Goal: Information Seeking & Learning: Compare options

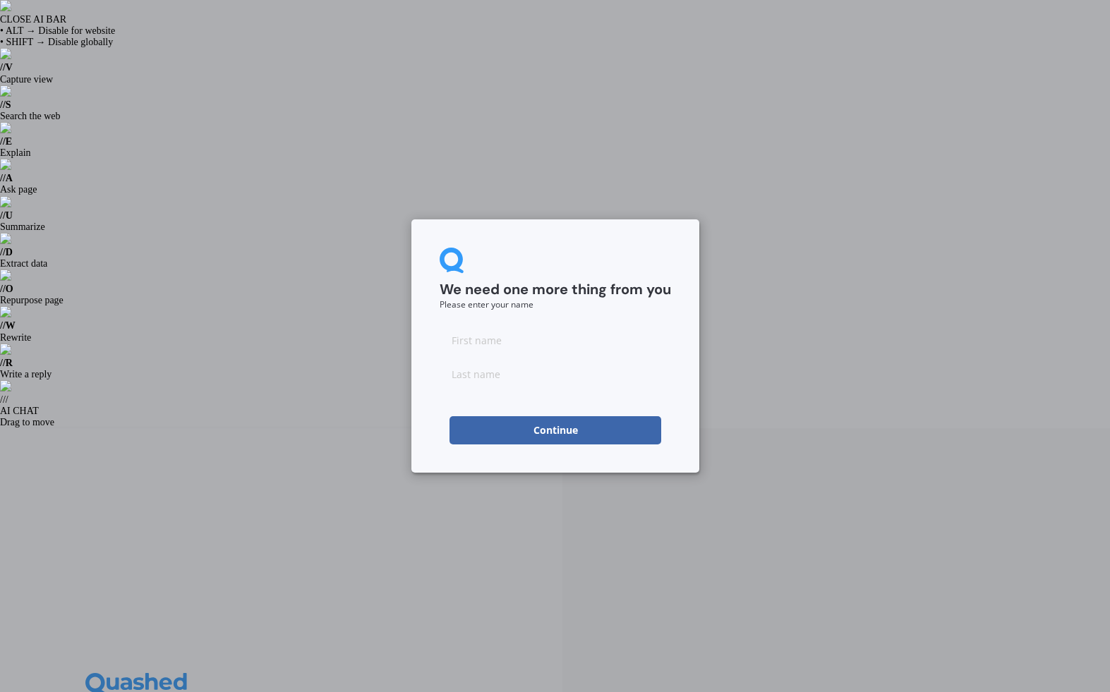
click at [457, 344] on input at bounding box center [554, 340] width 231 height 28
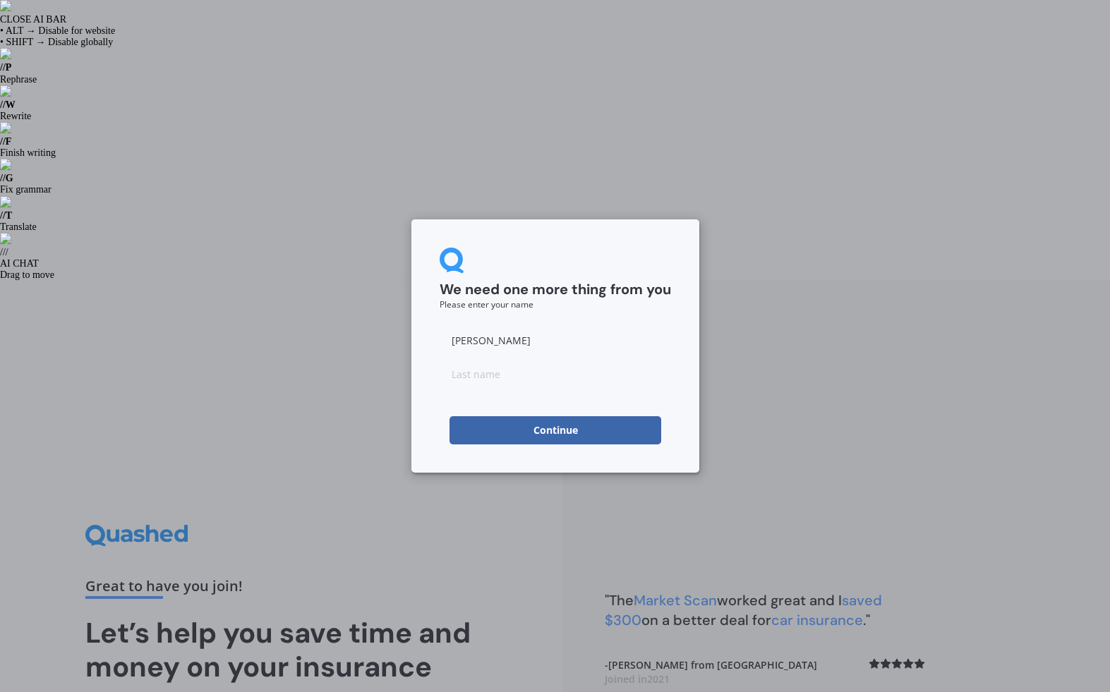
type input "[PERSON_NAME]"
click at [475, 432] on button "Continue" at bounding box center [555, 430] width 212 height 28
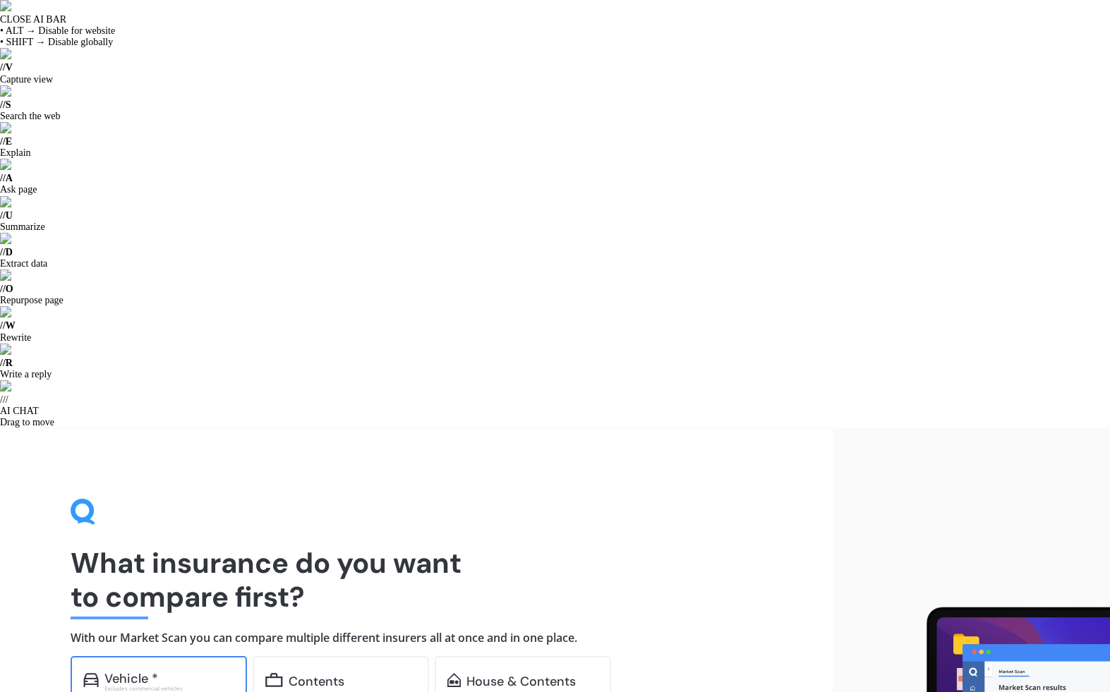
click at [171, 686] on div "Excludes commercial vehicles" at bounding box center [169, 689] width 130 height 6
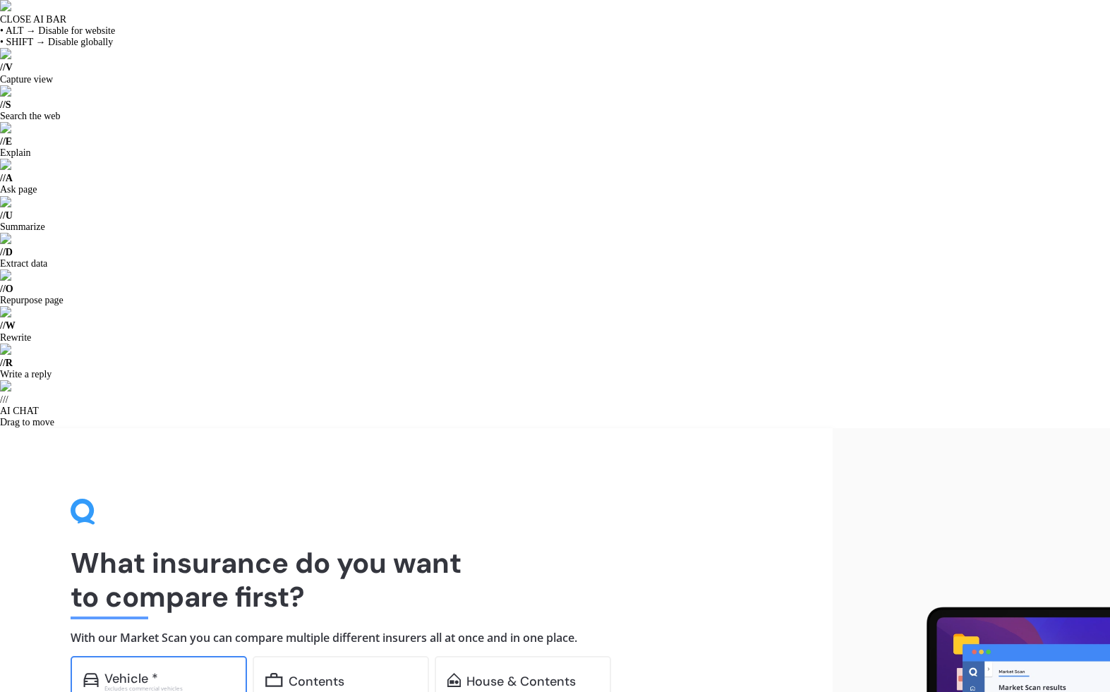
click at [190, 672] on div "Vehicle *" at bounding box center [169, 679] width 130 height 14
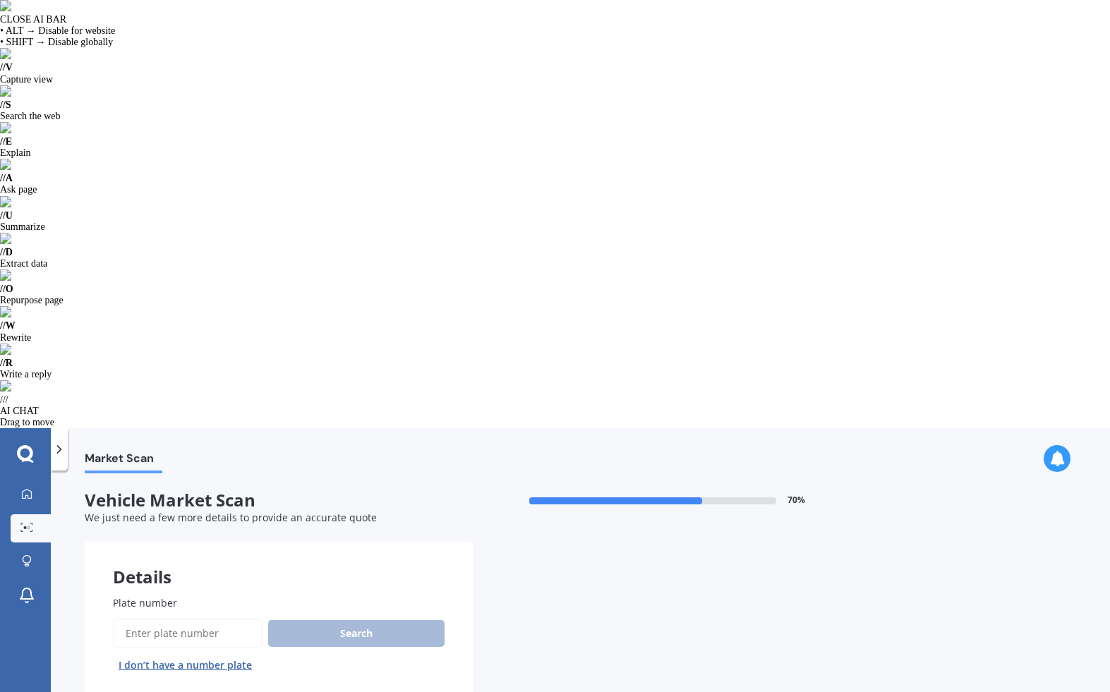
click at [227, 654] on button "I don’t have a number plate" at bounding box center [185, 665] width 145 height 23
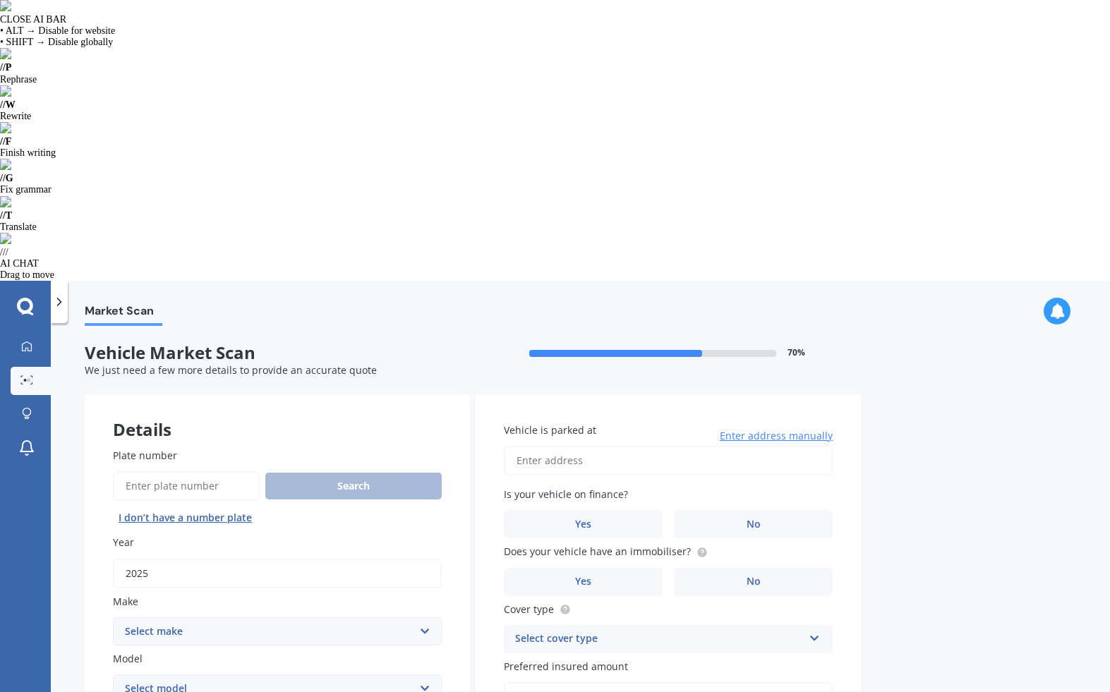
type input "2025"
click at [174, 617] on select "Select make AC ALFA ROMEO ASTON [PERSON_NAME] AUDI AUSTIN BEDFORD Bentley BMW B…" at bounding box center [277, 631] width 329 height 28
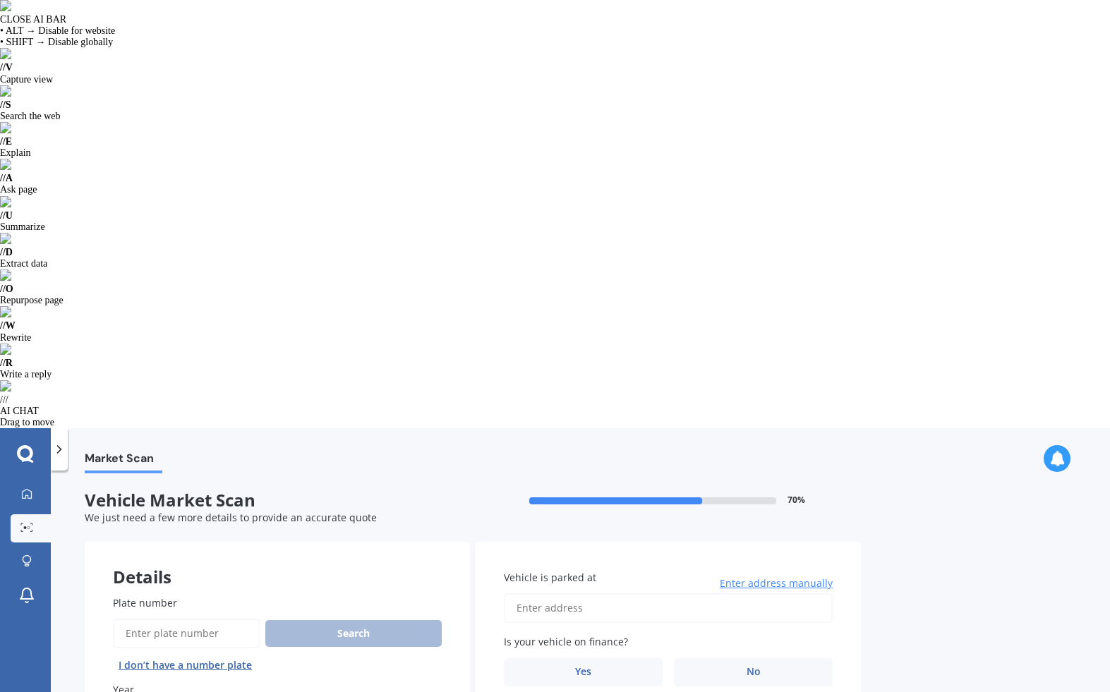
select select "MITSUBISHI"
select select "ASX"
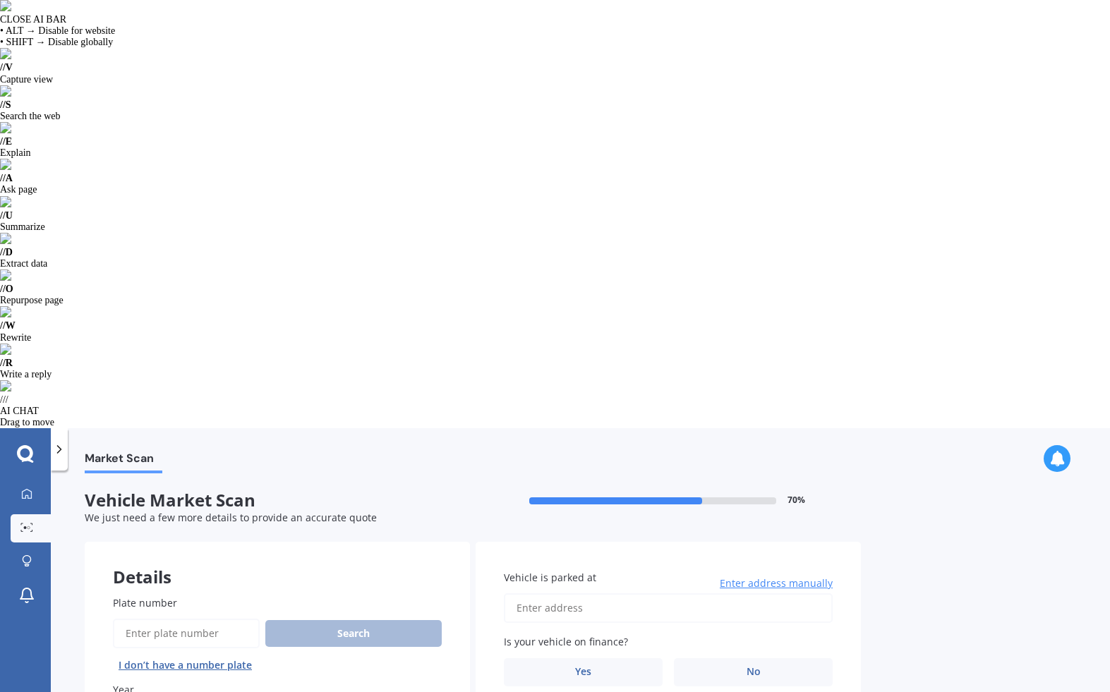
select select "LS"
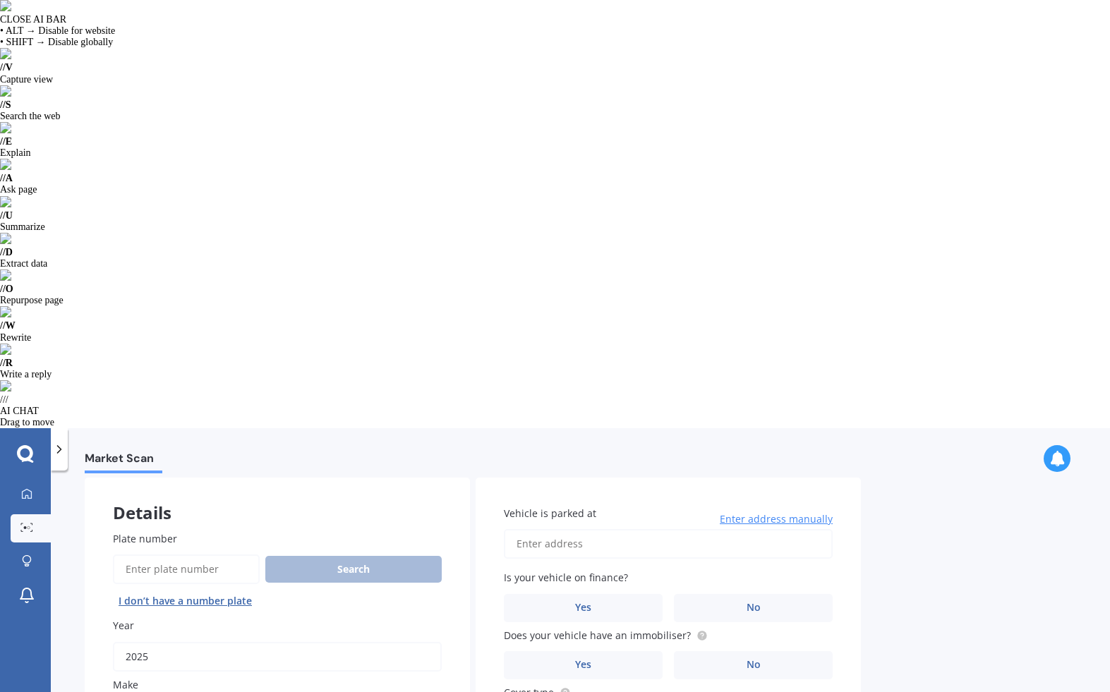
scroll to position [94, 0]
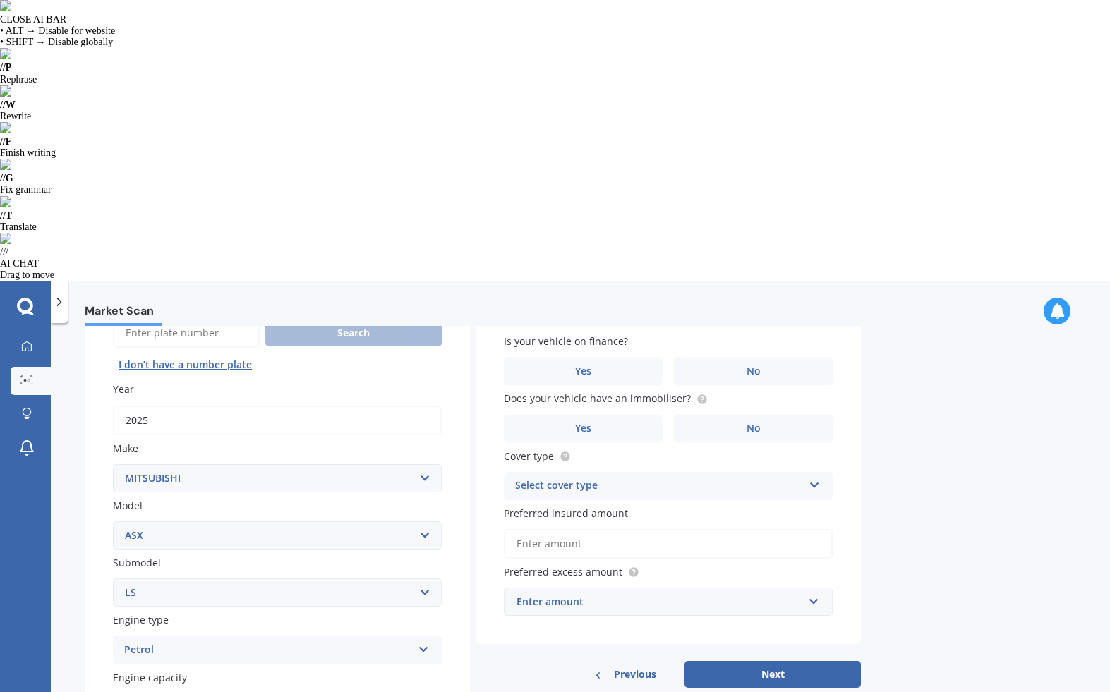
scroll to position [152, 0]
type input "2.0"
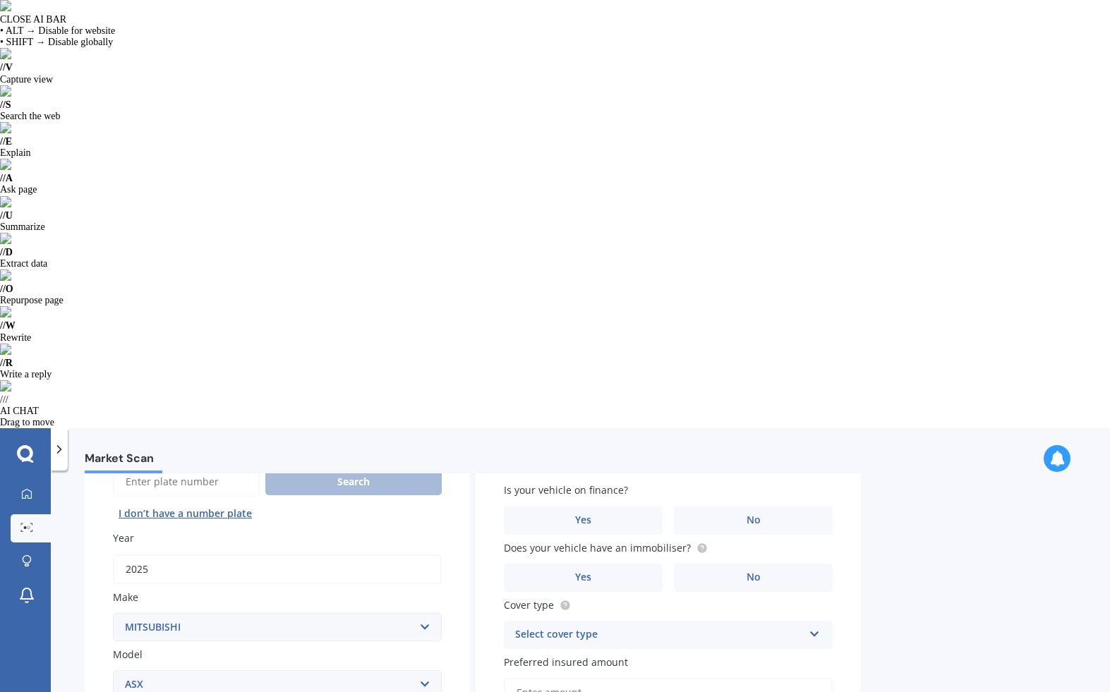
select select "26"
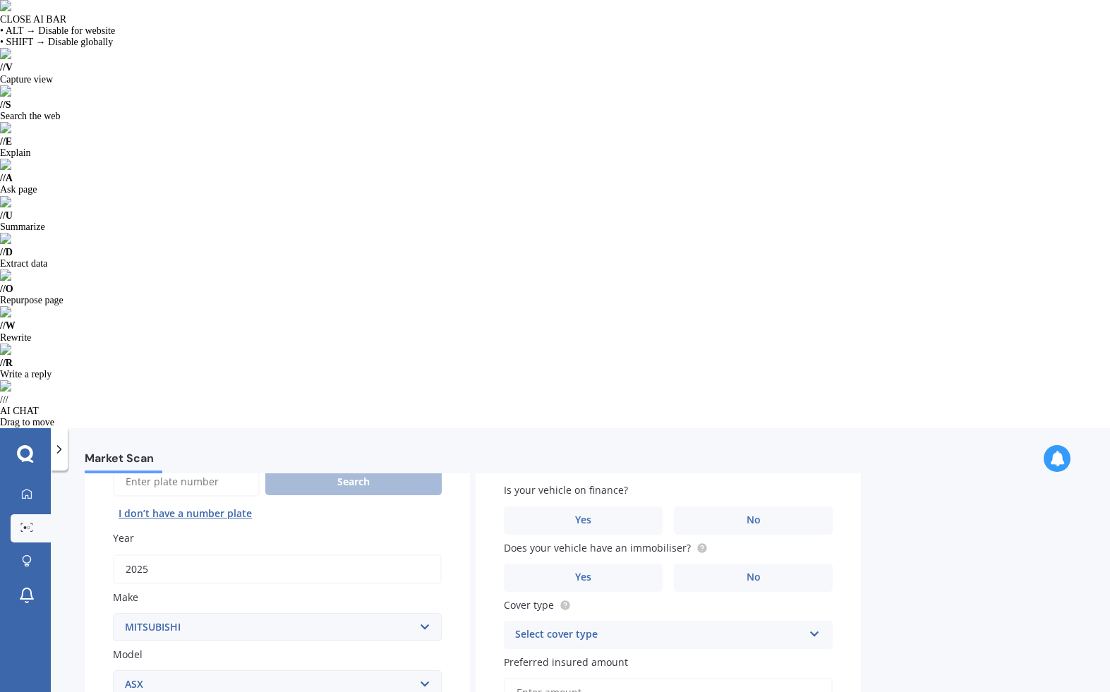
select select "01"
select select "1994"
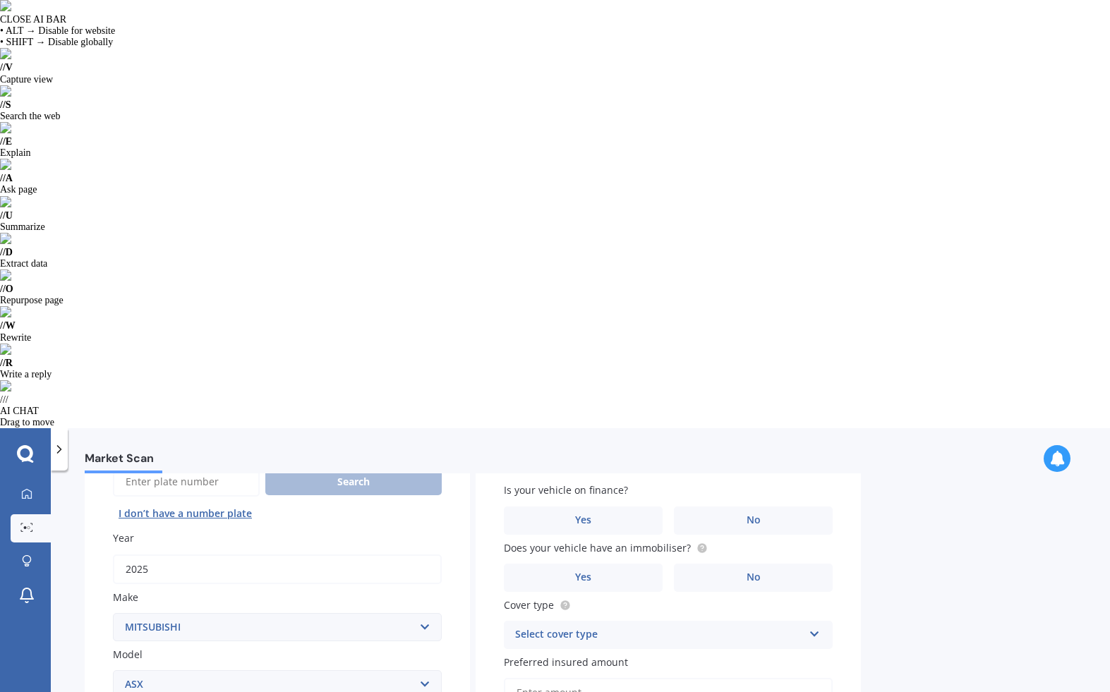
click at [0, 0] on input "[DEMOGRAPHIC_DATA]" at bounding box center [0, 0] width 0 height 0
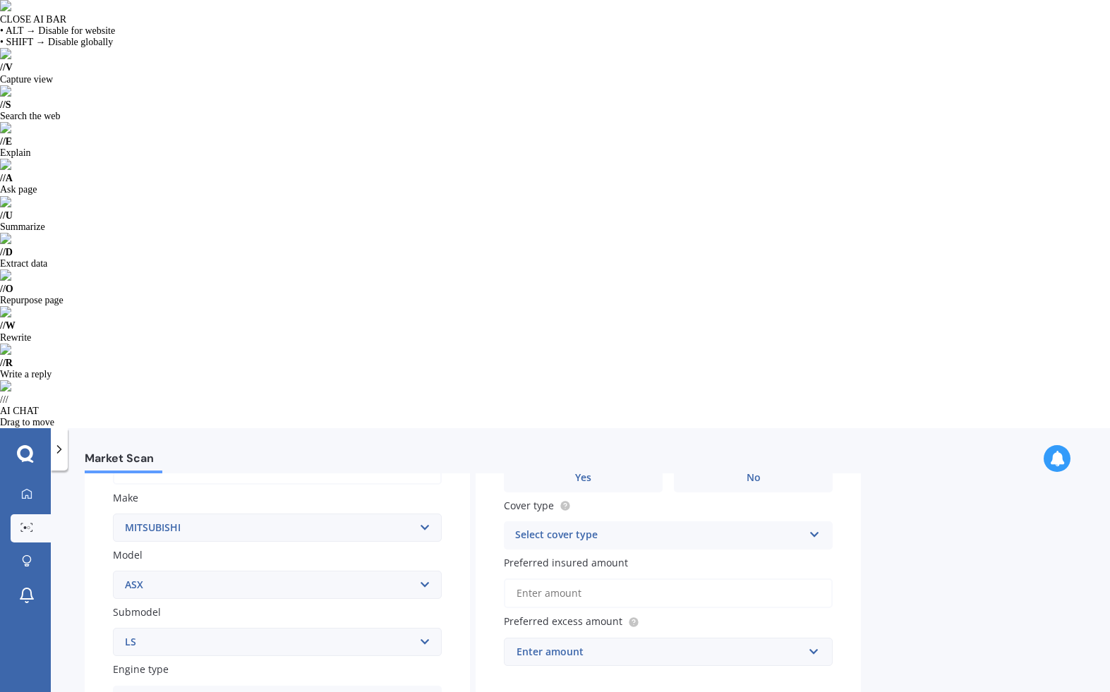
scroll to position [272, 0]
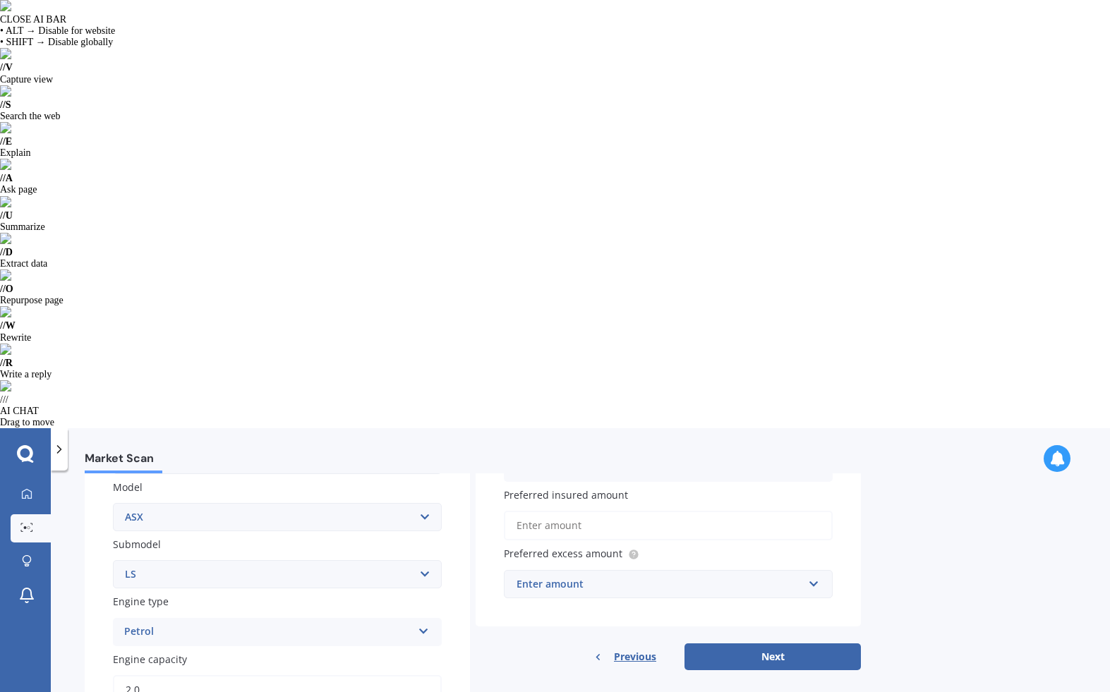
scroll to position [325, 0]
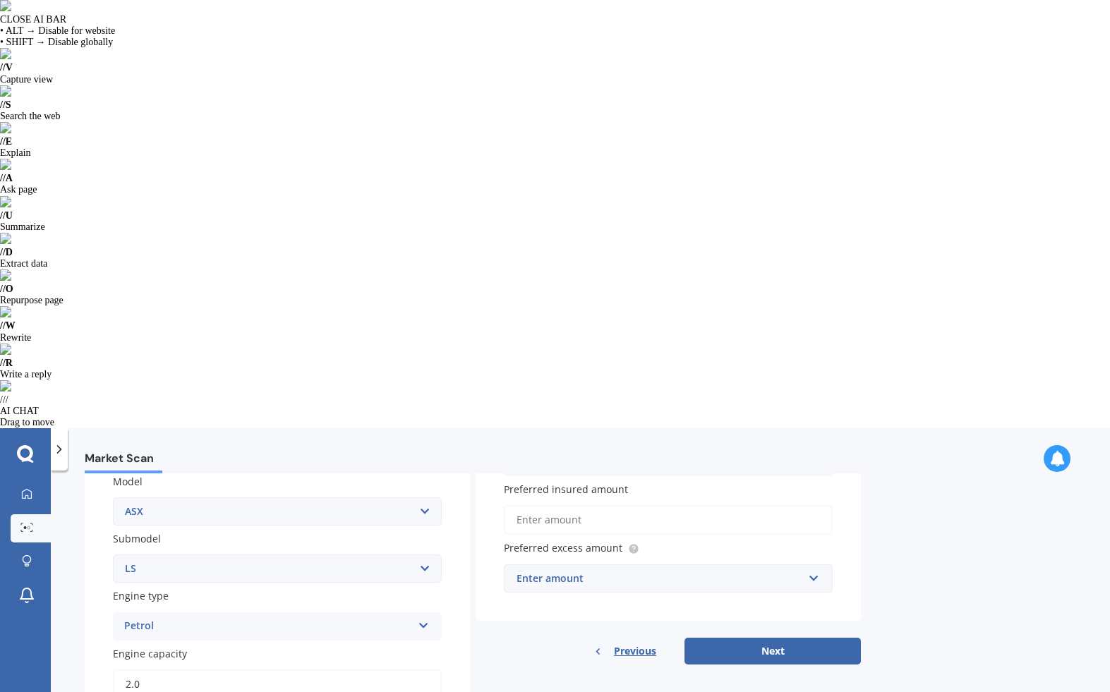
click at [0, 0] on input "Yes" at bounding box center [0, 0] width 0 height 0
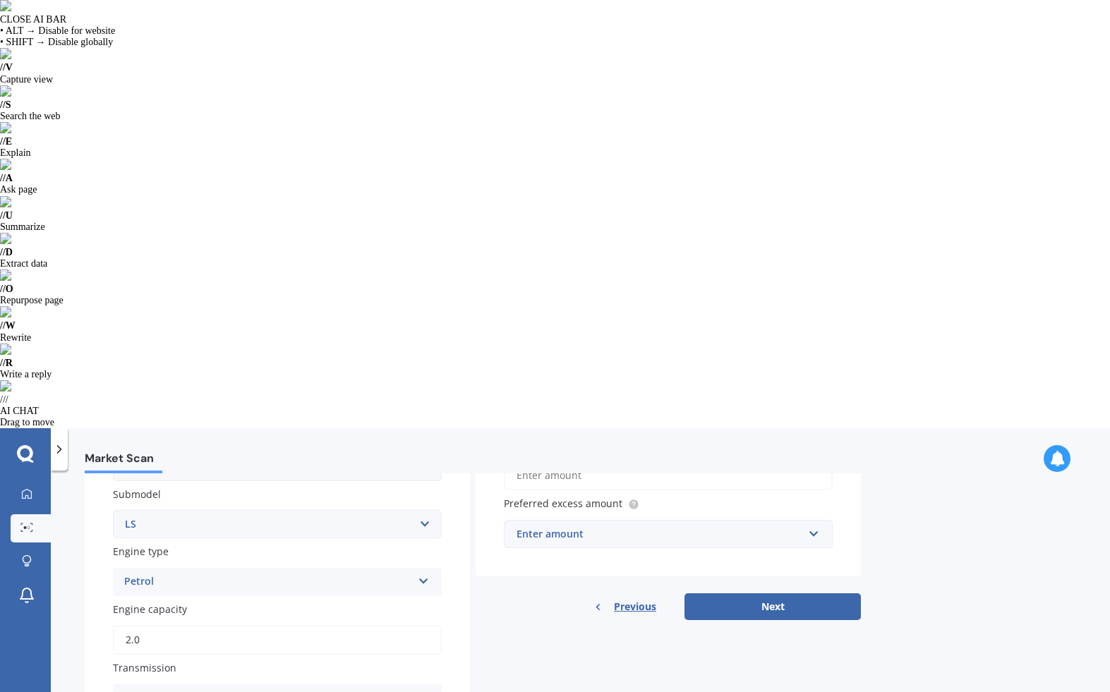
click at [0, 0] on input "No" at bounding box center [0, 0] width 0 height 0
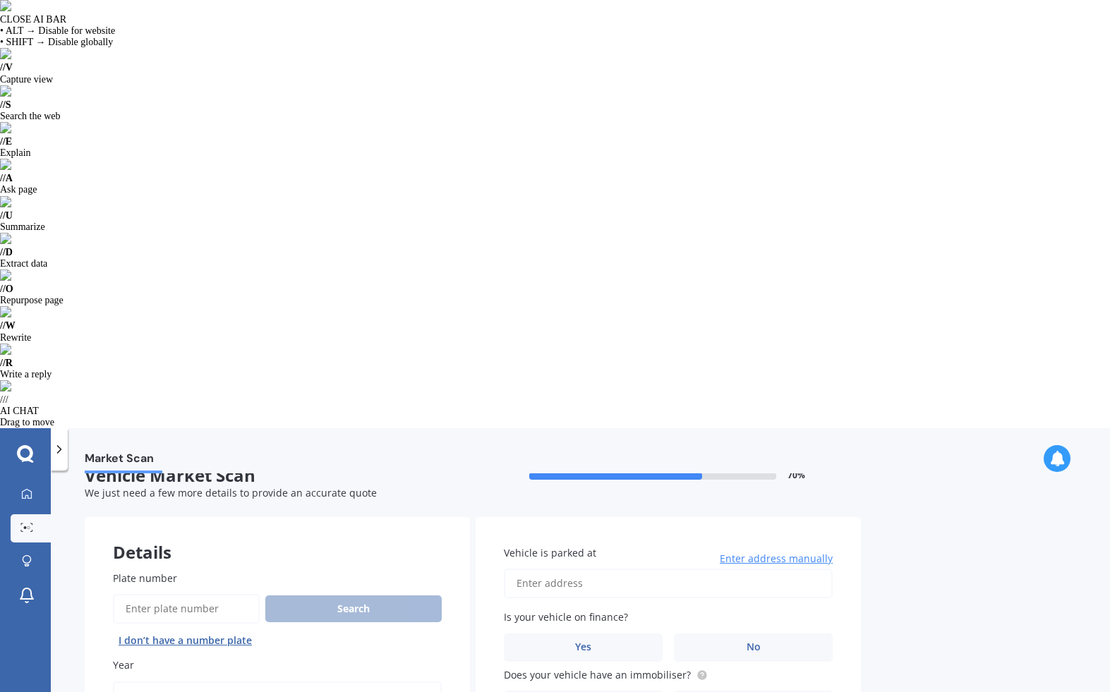
scroll to position [0, 0]
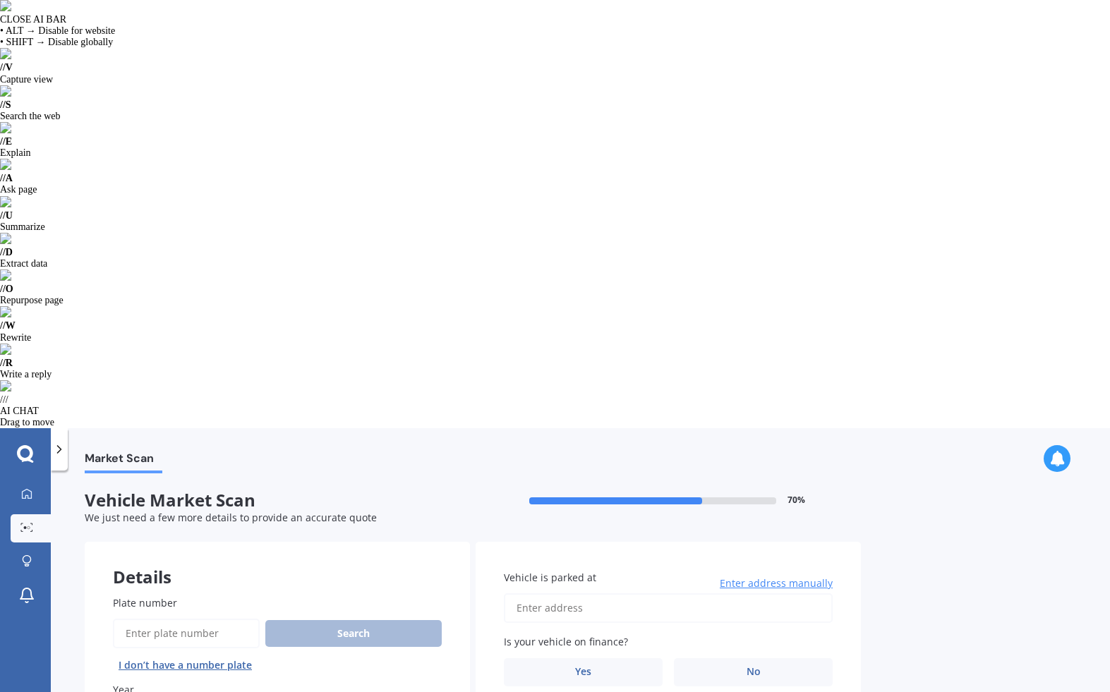
click at [610, 593] on input "Vehicle is parked at" at bounding box center [668, 608] width 329 height 30
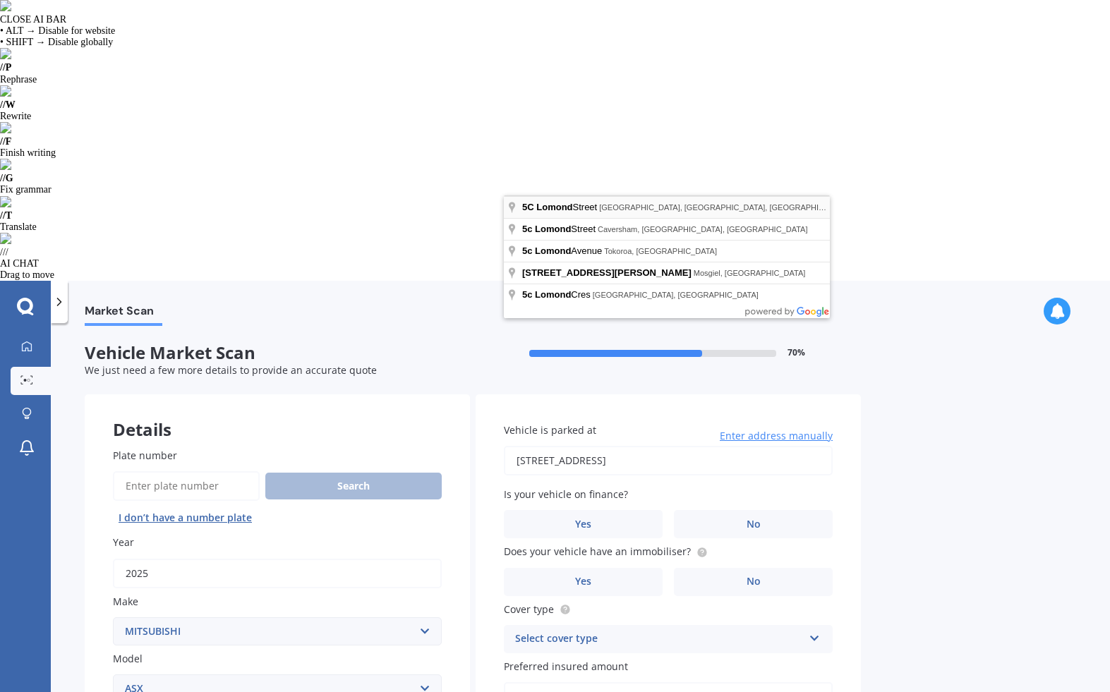
type input "[STREET_ADDRESS]"
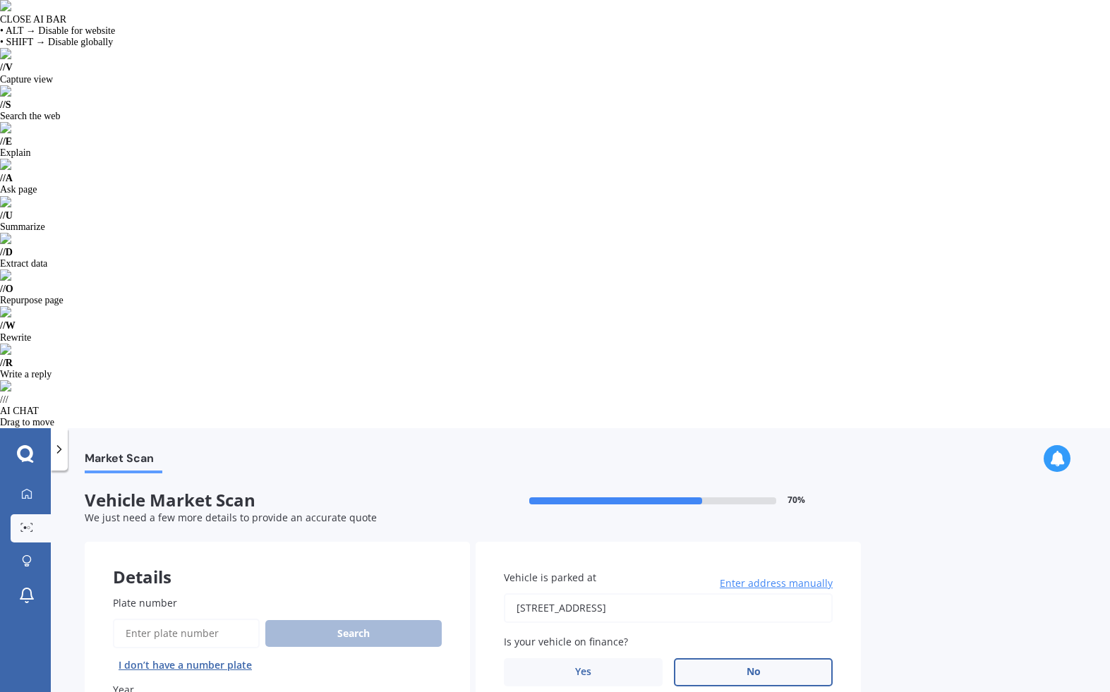
click at [734, 658] on label "No" at bounding box center [753, 672] width 159 height 28
click at [0, 0] on input "No" at bounding box center [0, 0] width 0 height 0
click at [0, 0] on input "Yes" at bounding box center [0, 0] width 0 height 0
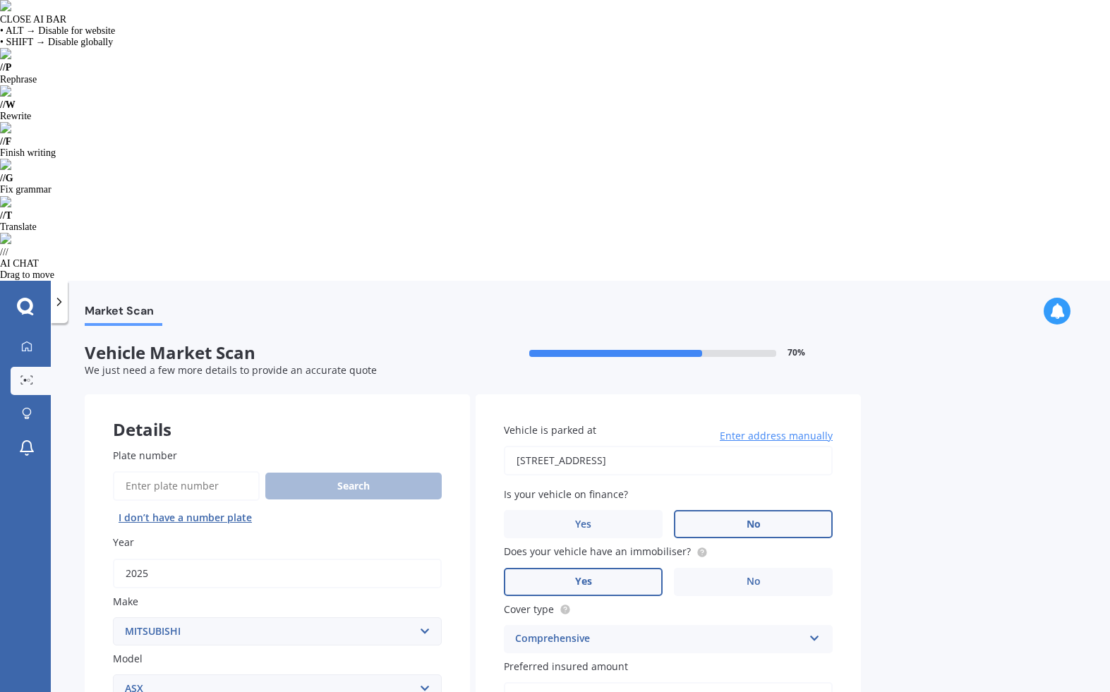
type input "$31,000"
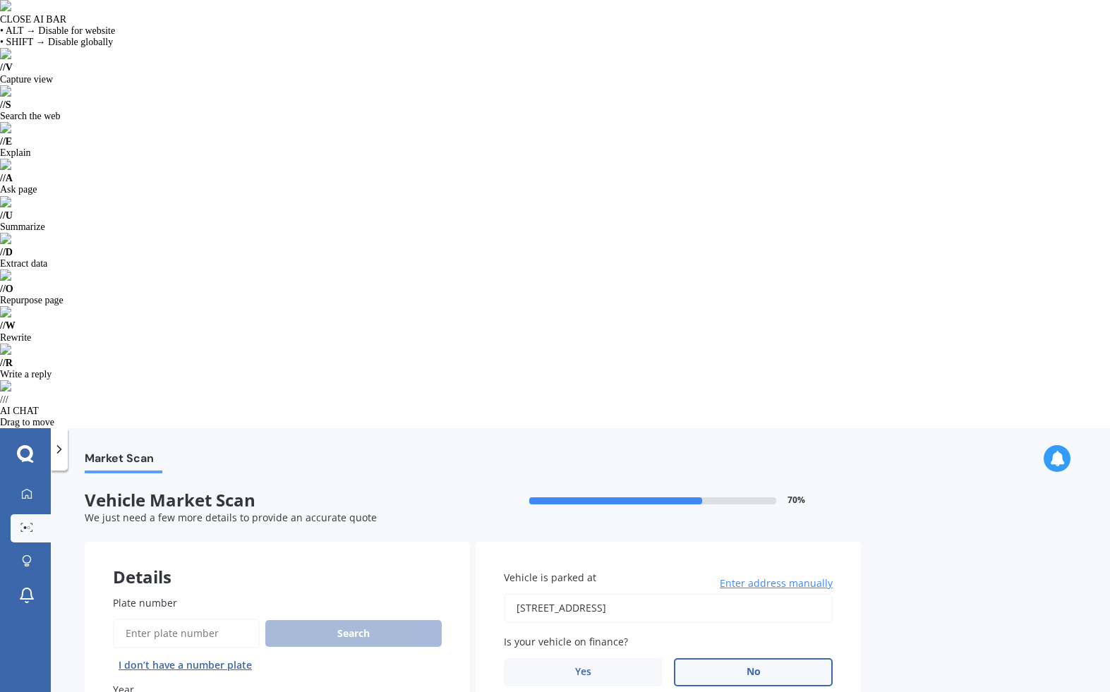
select select "26"
select select "01"
select select "1994"
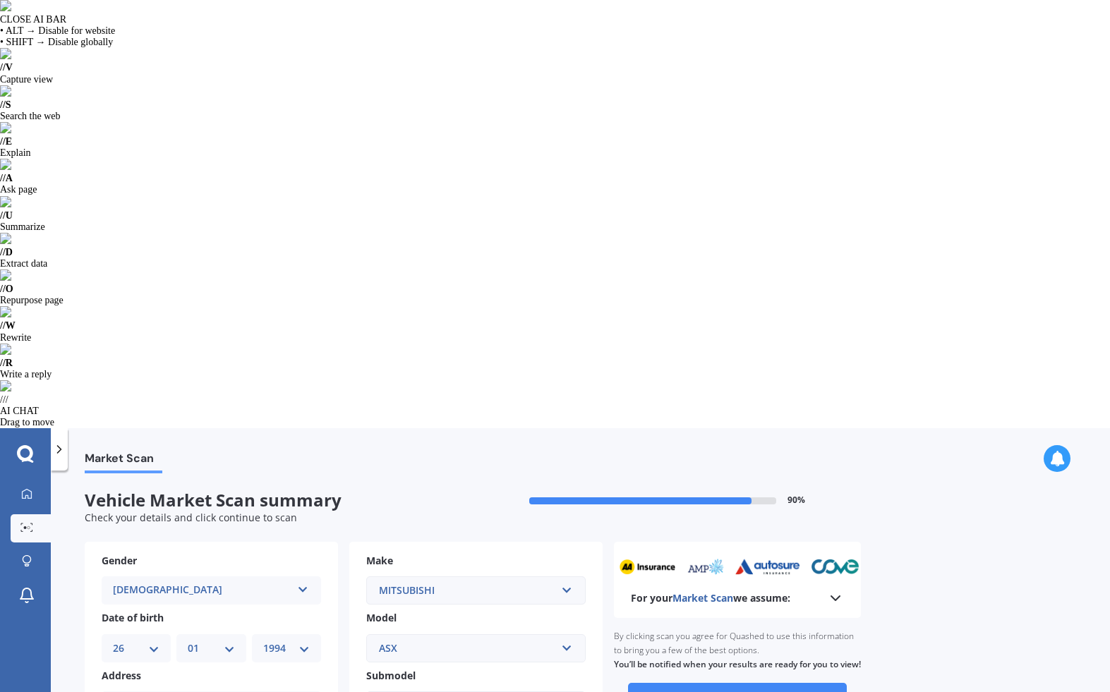
click at [836, 590] on icon at bounding box center [835, 598] width 17 height 17
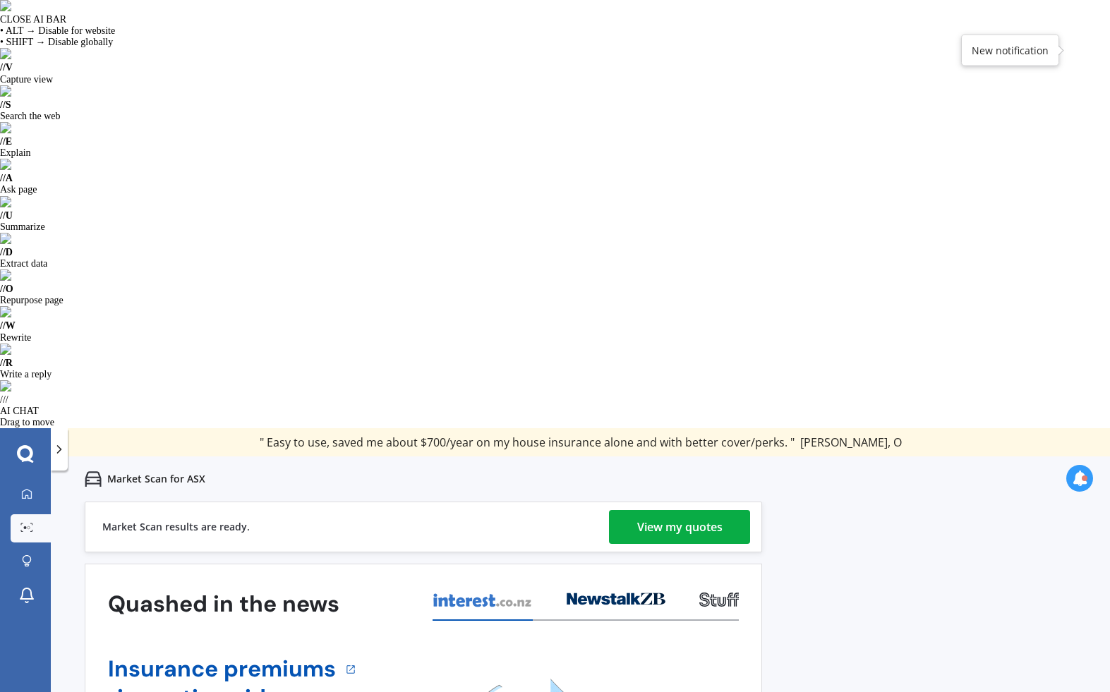
click at [700, 510] on div "View my quotes" at bounding box center [679, 527] width 85 height 34
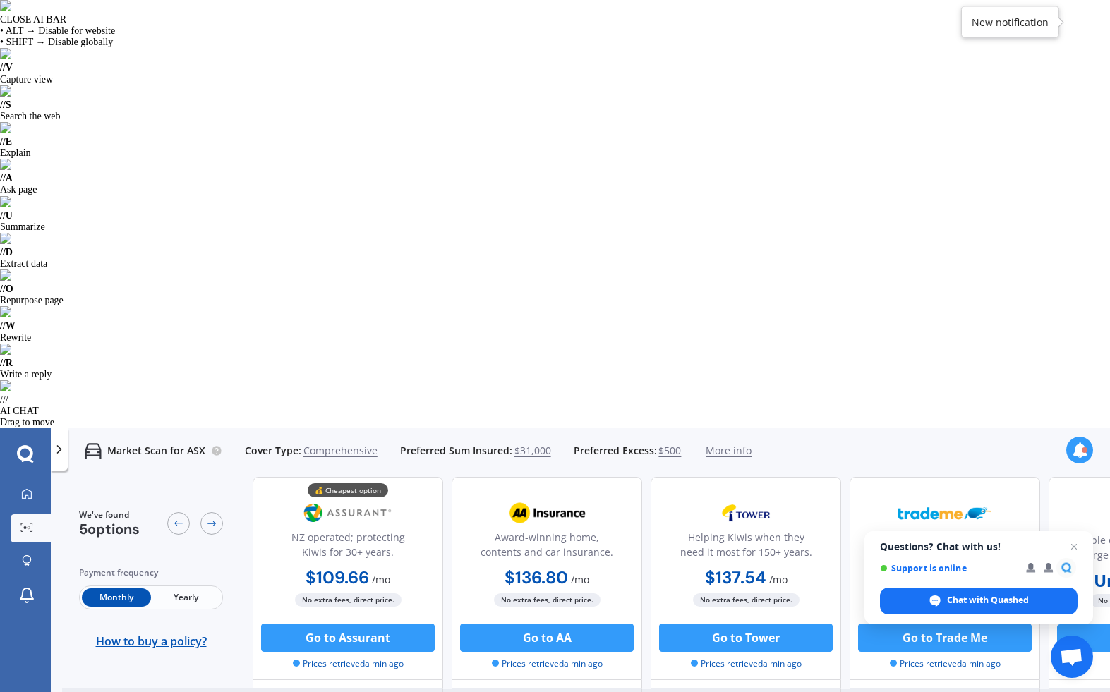
scroll to position [50, 0]
radio input "true"
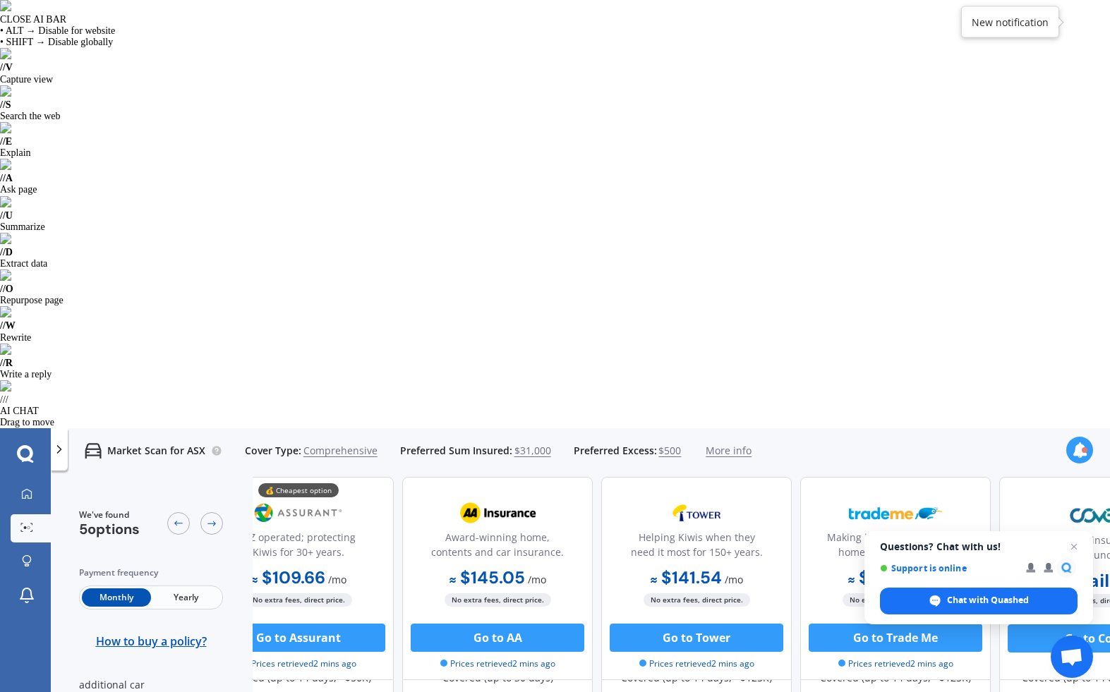
scroll to position [582, 0]
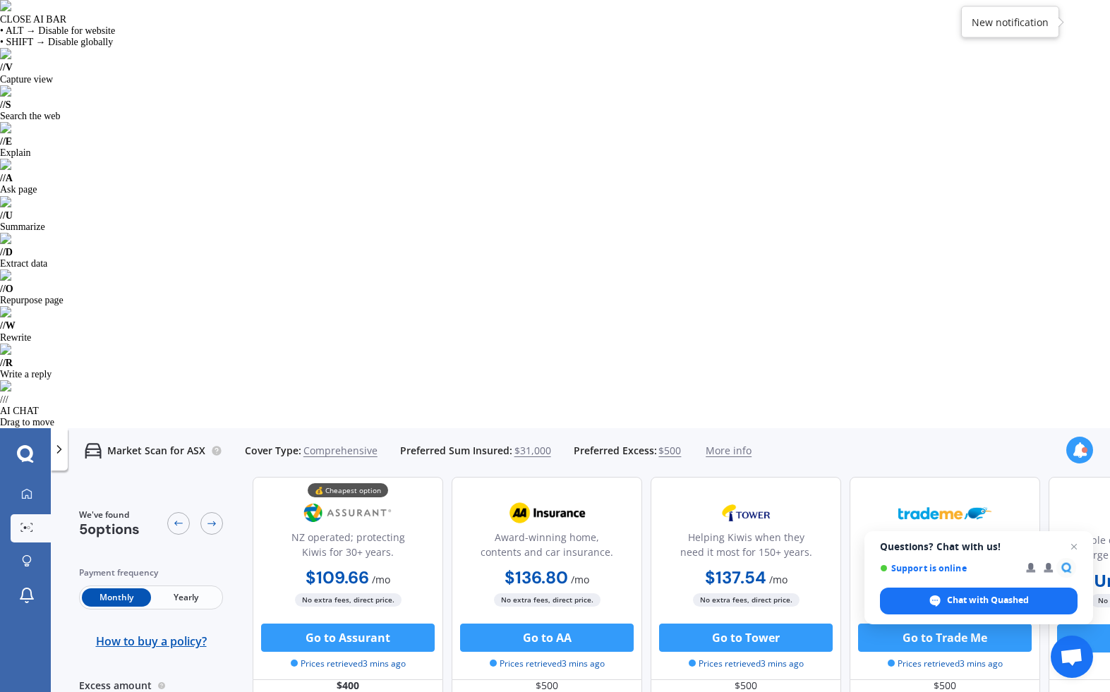
scroll to position [42, 0]
click at [360, 624] on button "Go to Assurant" at bounding box center [348, 638] width 174 height 28
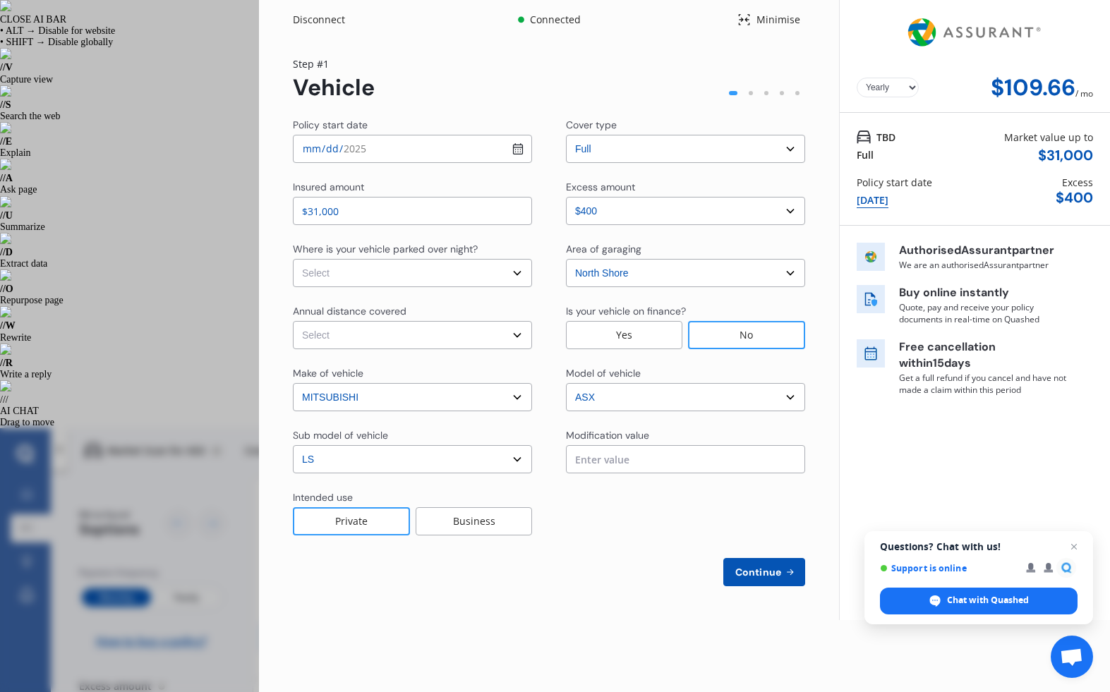
select select "Monthly"
click at [385, 151] on input "[DATE]" at bounding box center [412, 149] width 239 height 28
type input "[DATE]"
click at [504, 270] on select "Select In a garage On own property On street or road" at bounding box center [412, 273] width 239 height 28
select select "On own property"
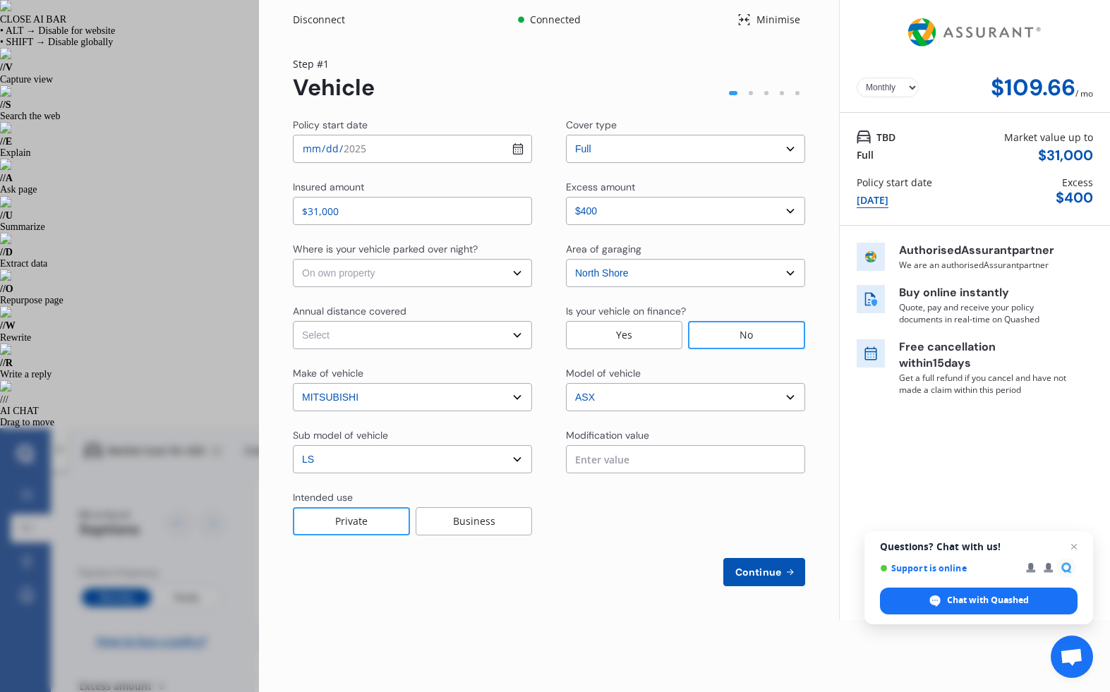
click at [293, 259] on select "Select In a garage On own property On street or road" at bounding box center [412, 273] width 239 height 28
click at [473, 330] on select "Select Low (less than 15,000km per year) Average (15,000-30,000km per year) Hig…" at bounding box center [412, 335] width 239 height 28
select select "15000"
click at [293, 321] on select "Select Low (less than 15,000km per year) Average (15,000-30,000km per year) Hig…" at bounding box center [412, 335] width 239 height 28
click at [770, 569] on span "Continue" at bounding box center [757, 571] width 51 height 11
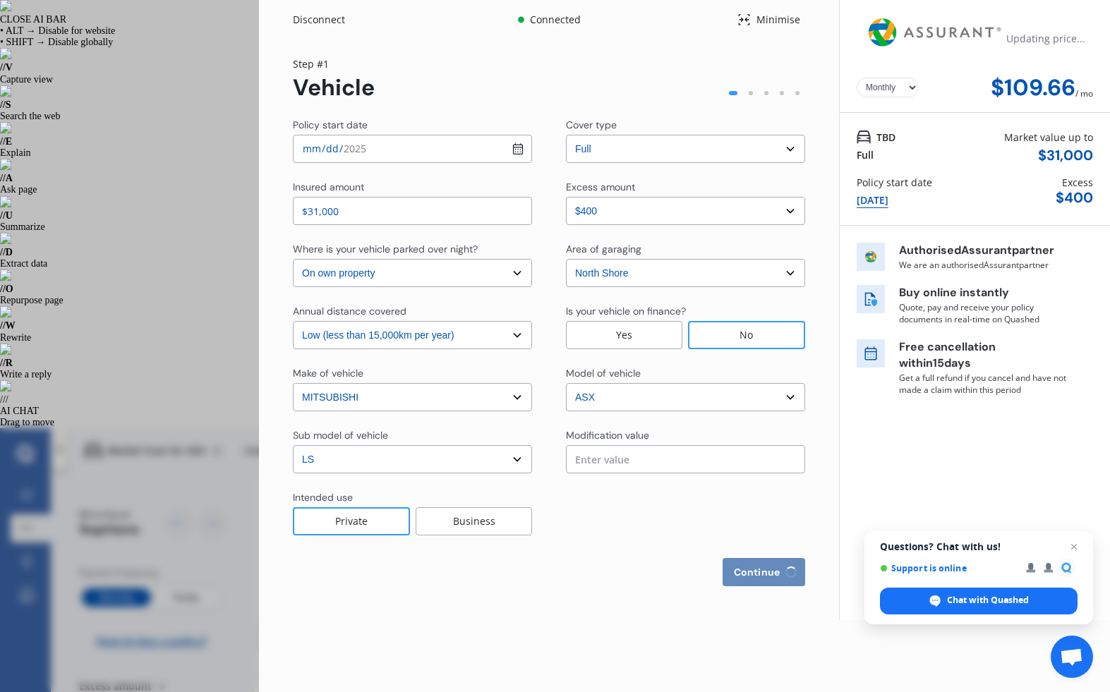
select select "Miss"
select select "26"
select select "01"
select select "1994"
select select "full"
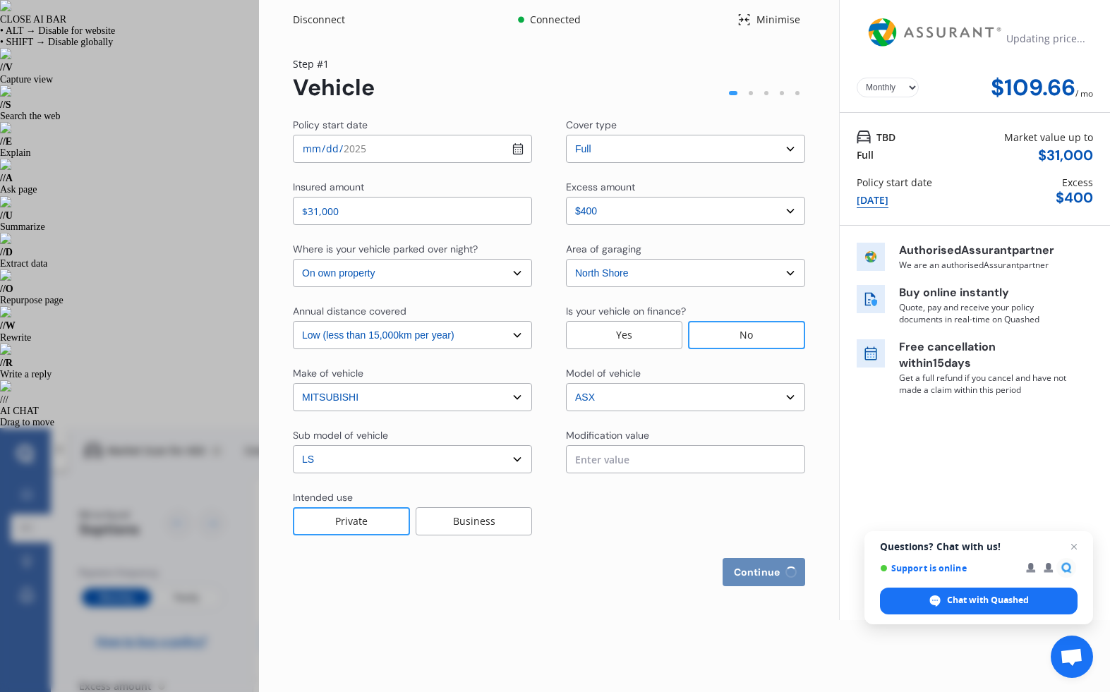
select select "more than 4 years"
select select "[GEOGRAPHIC_DATA]"
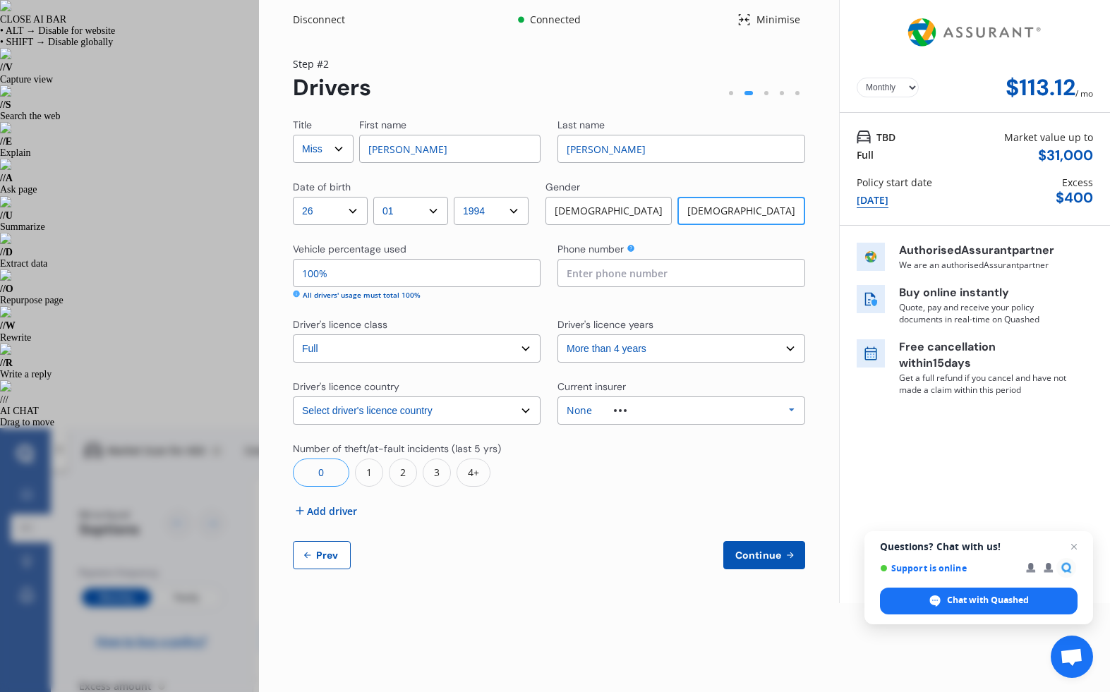
click at [869, 75] on div "Yearly Monthly $113.12 / mo" at bounding box center [974, 88] width 236 height 26
click at [883, 85] on select "Yearly Monthly" at bounding box center [887, 88] width 62 height 20
select select "Yearly"
click at [856, 78] on select "Yearly Monthly" at bounding box center [887, 88] width 62 height 20
click at [451, 410] on select "Select driver's licence country [GEOGRAPHIC_DATA] [GEOGRAPHIC_DATA] [GEOGRAPHIC…" at bounding box center [417, 410] width 248 height 28
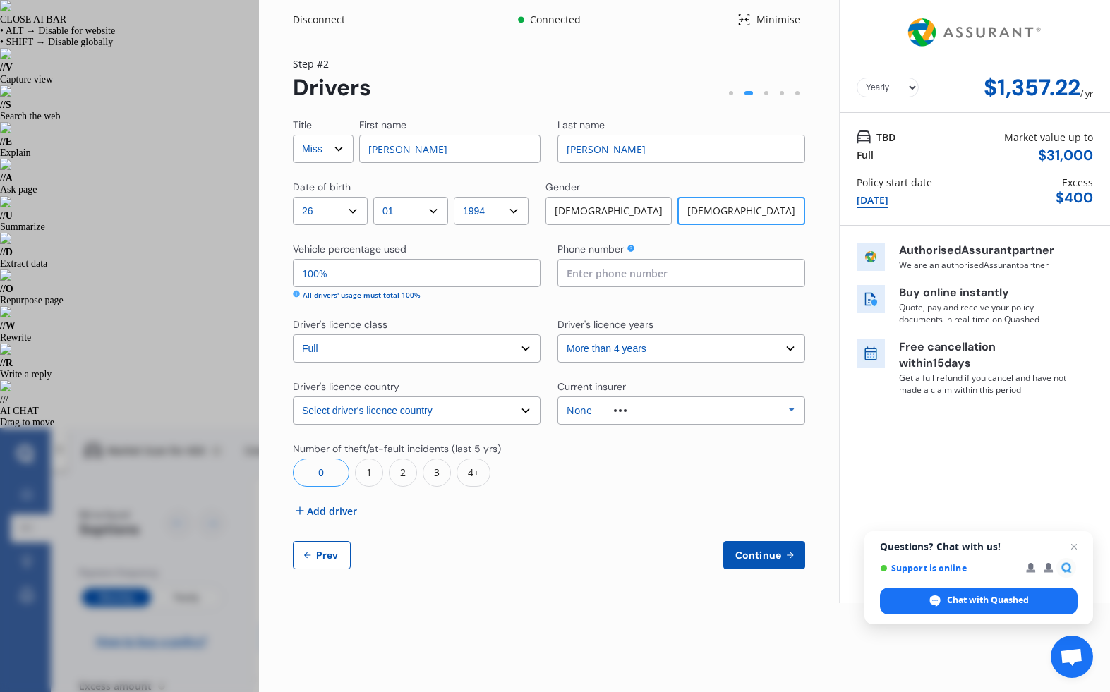
select select "UK"
click at [293, 396] on select "Select driver's licence country [GEOGRAPHIC_DATA] [GEOGRAPHIC_DATA] [GEOGRAPHIC…" at bounding box center [417, 410] width 248 height 28
click at [581, 466] on div at bounding box center [681, 464] width 248 height 45
click at [327, 514] on span "Add driver" at bounding box center [332, 511] width 50 height 15
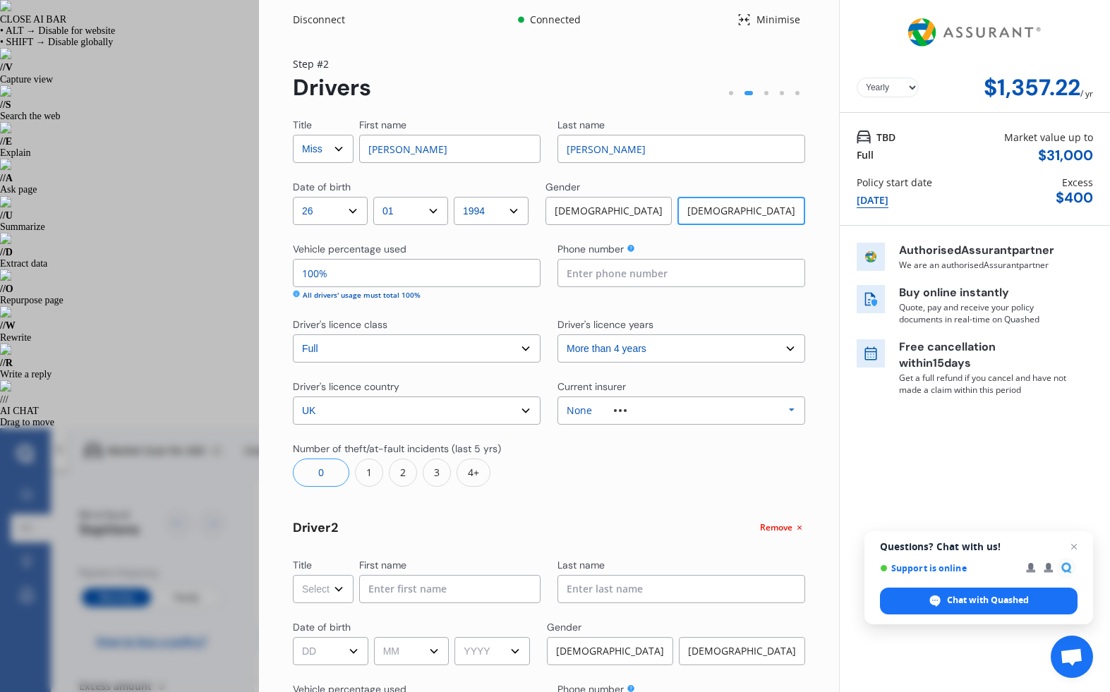
click at [341, 591] on select "Select Mr Mrs Miss Ms Dr" at bounding box center [323, 589] width 61 height 28
select select "Mr"
click at [293, 575] on select "Select Mr Mrs Miss Ms Dr" at bounding box center [323, 589] width 61 height 28
click at [415, 577] on input at bounding box center [449, 589] width 181 height 28
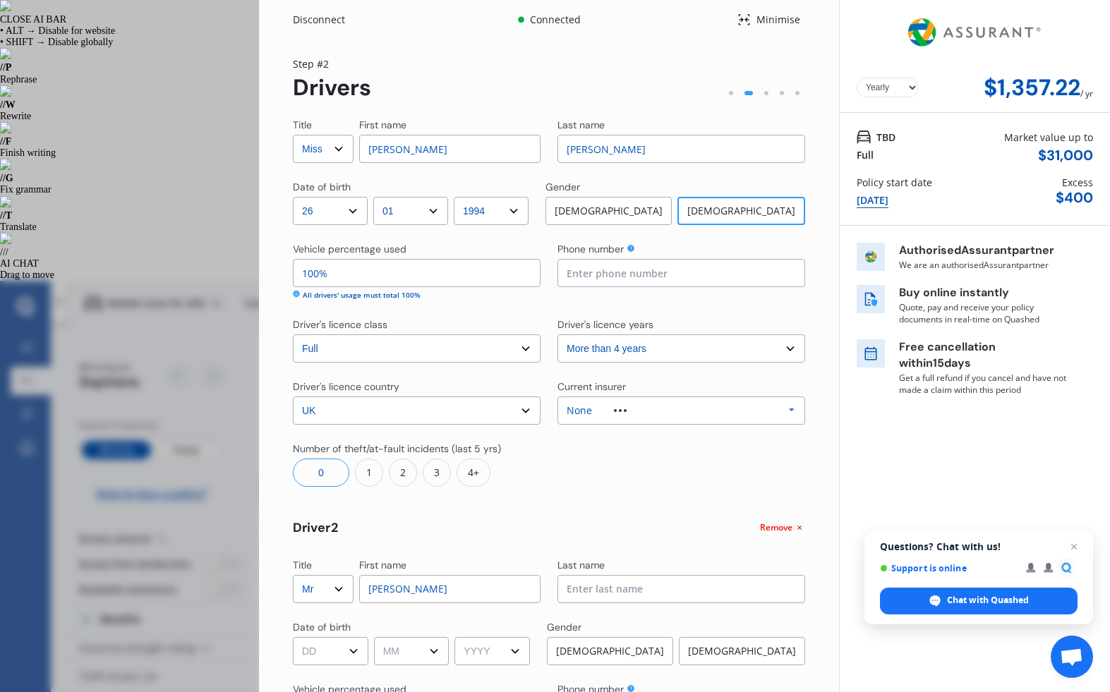
type input "[PERSON_NAME]"
click at [343, 655] on select "DD 01 02 03 04 05 06 07 08 09 10 11 12 13 14 15 16 17 18 19 20 21 22 23 24 25 2…" at bounding box center [330, 651] width 75 height 28
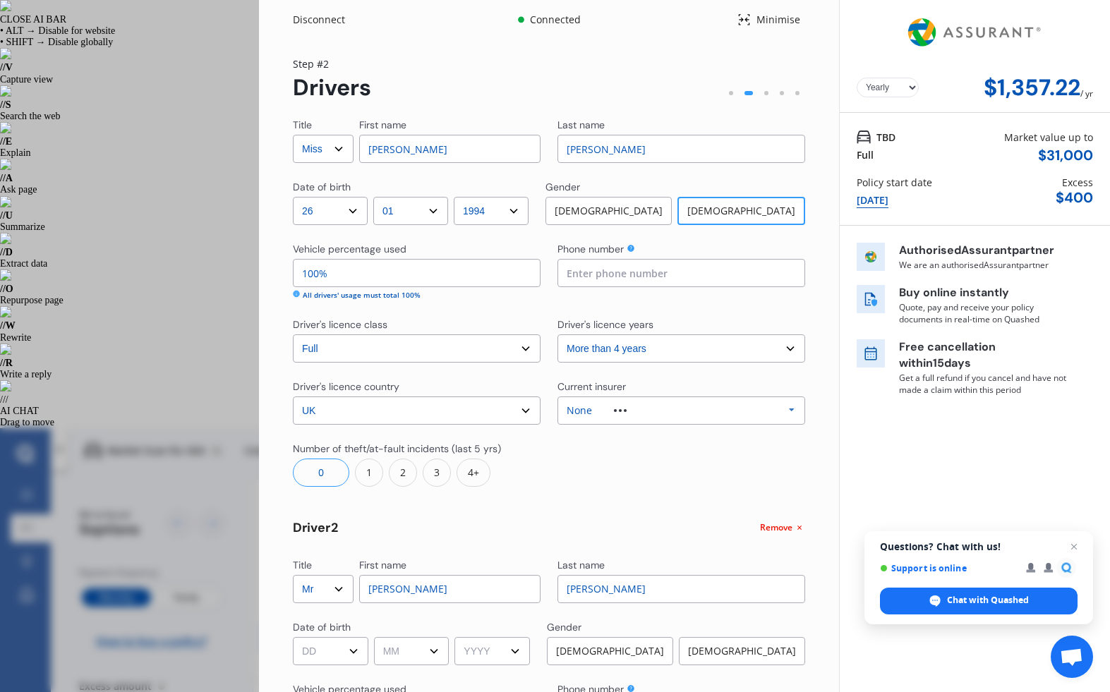
select select "28"
click at [293, 637] on select "DD 01 02 03 04 05 06 07 08 09 10 11 12 13 14 15 16 17 18 19 20 21 22 23 24 25 2…" at bounding box center [330, 651] width 75 height 28
click at [399, 645] on select "MM 01 02 03 04 05 06 07 08 09 10 11 12" at bounding box center [411, 651] width 75 height 28
select select "05"
click at [376, 637] on select "MM 01 02 03 04 05 06 07 08 09 10 11 12" at bounding box center [411, 651] width 75 height 28
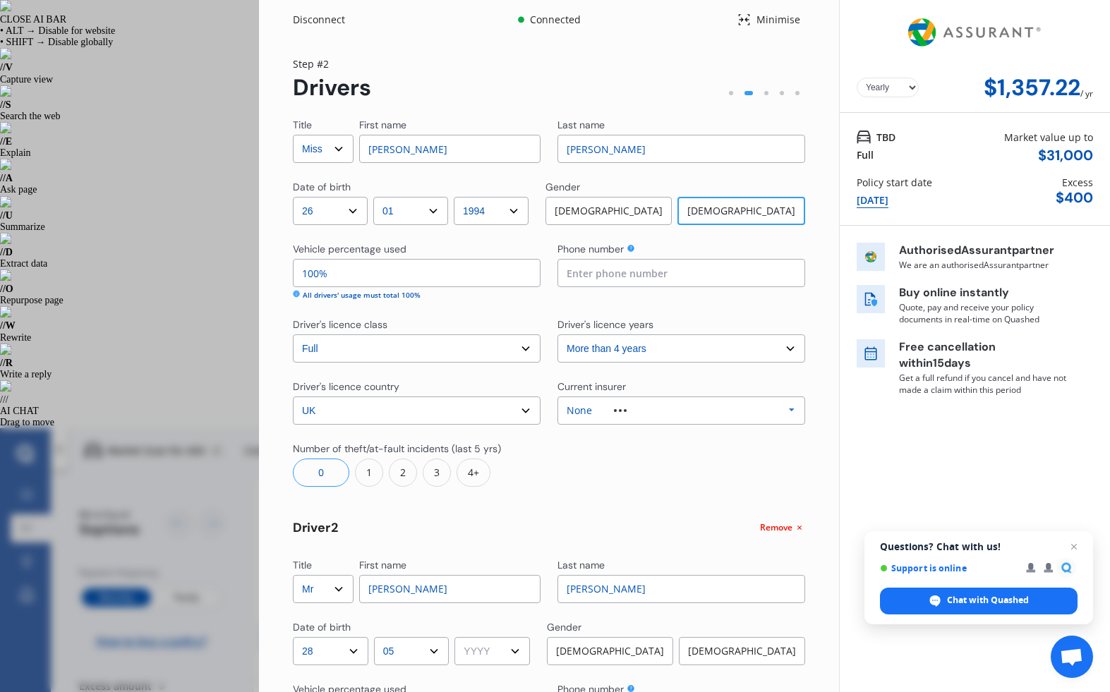
click at [488, 657] on select "YYYY 2009 2008 2007 2006 2005 2004 2003 2002 2001 2000 1999 1998 1997 1996 1995…" at bounding box center [491, 651] width 75 height 28
select select "1993"
click at [459, 637] on select "YYYY 2009 2008 2007 2006 2005 2004 2003 2002 2001 2000 1999 1998 1997 1996 1995…" at bounding box center [491, 651] width 75 height 28
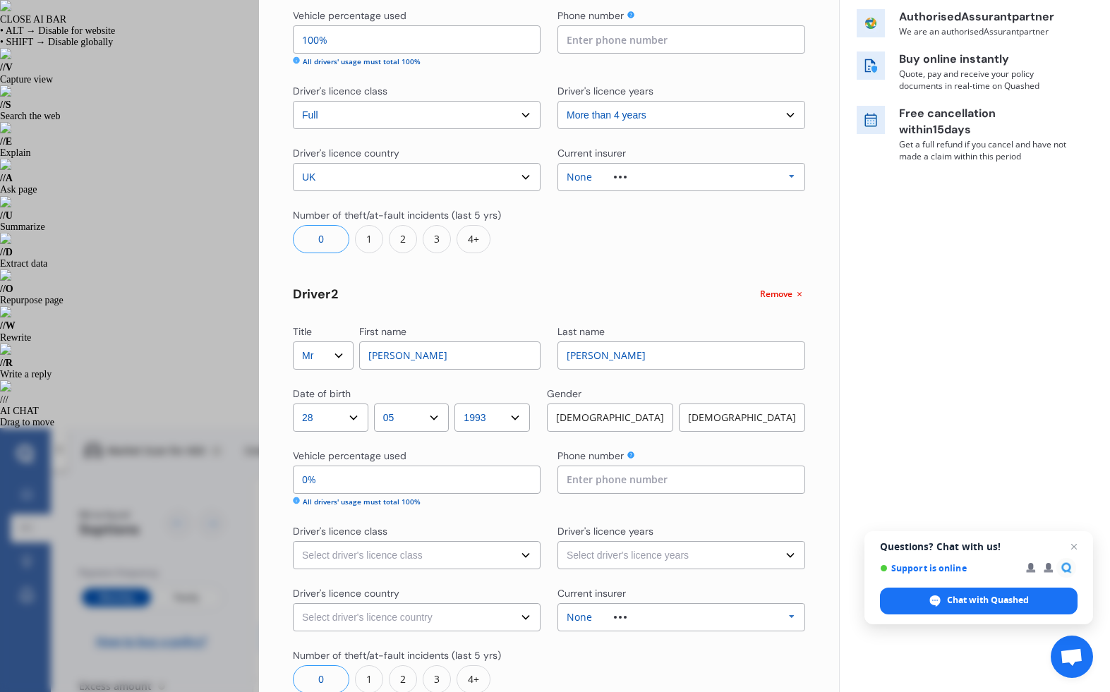
scroll to position [351, 0]
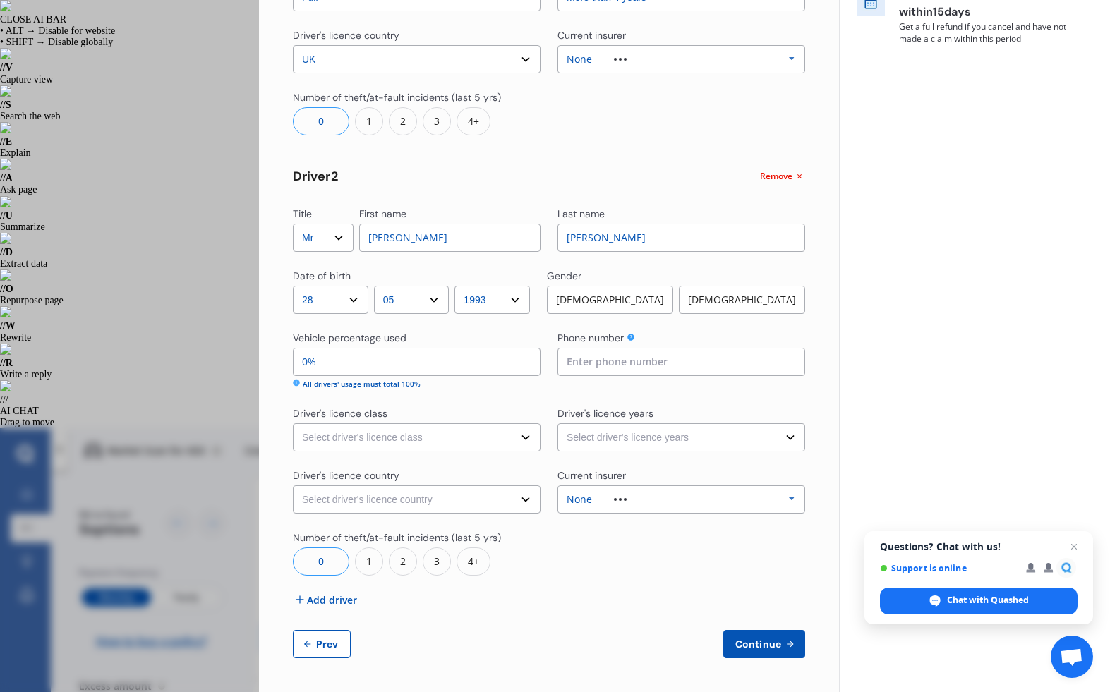
click at [633, 303] on div "[DEMOGRAPHIC_DATA]" at bounding box center [610, 300] width 126 height 28
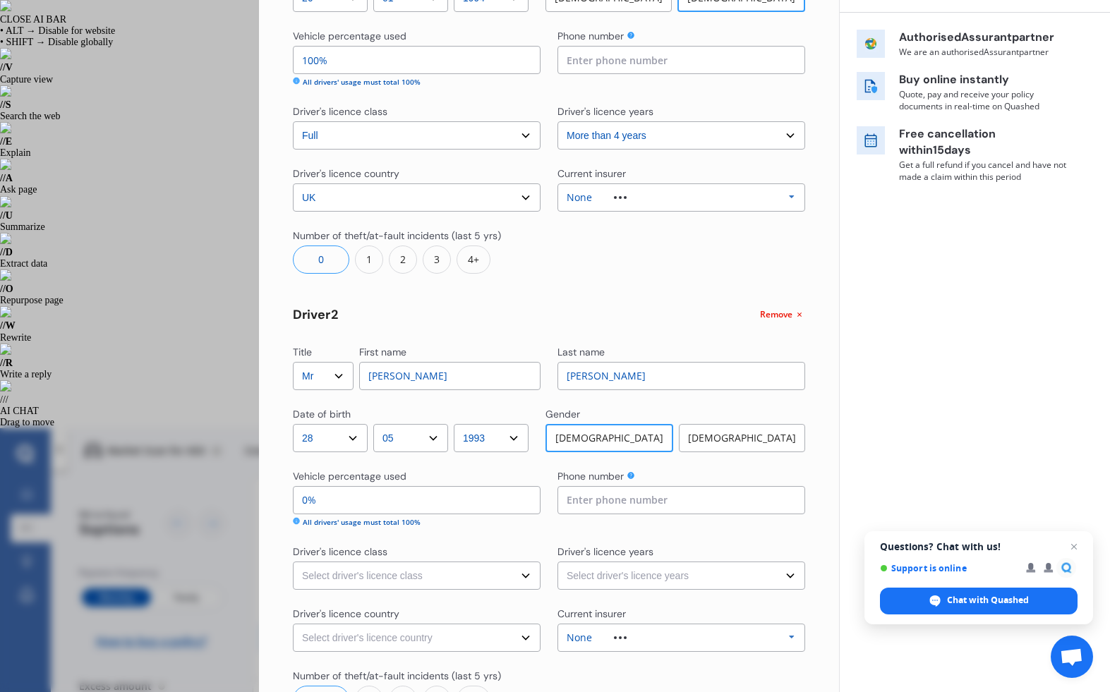
scroll to position [196, 0]
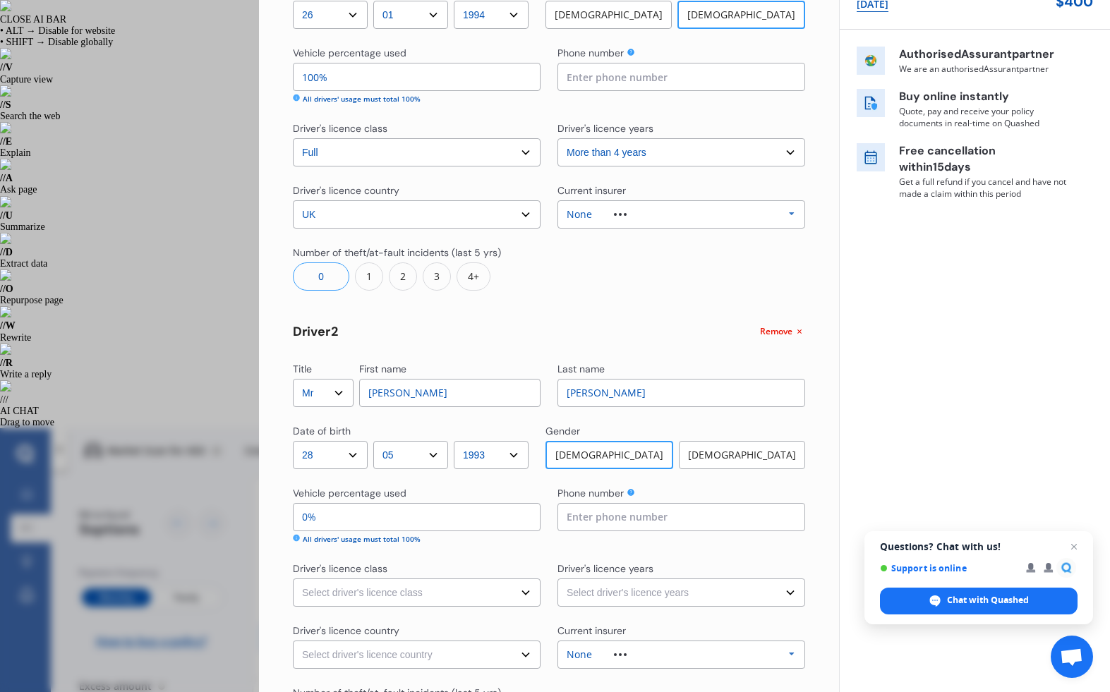
click at [375, 82] on input "100%" at bounding box center [417, 77] width 248 height 28
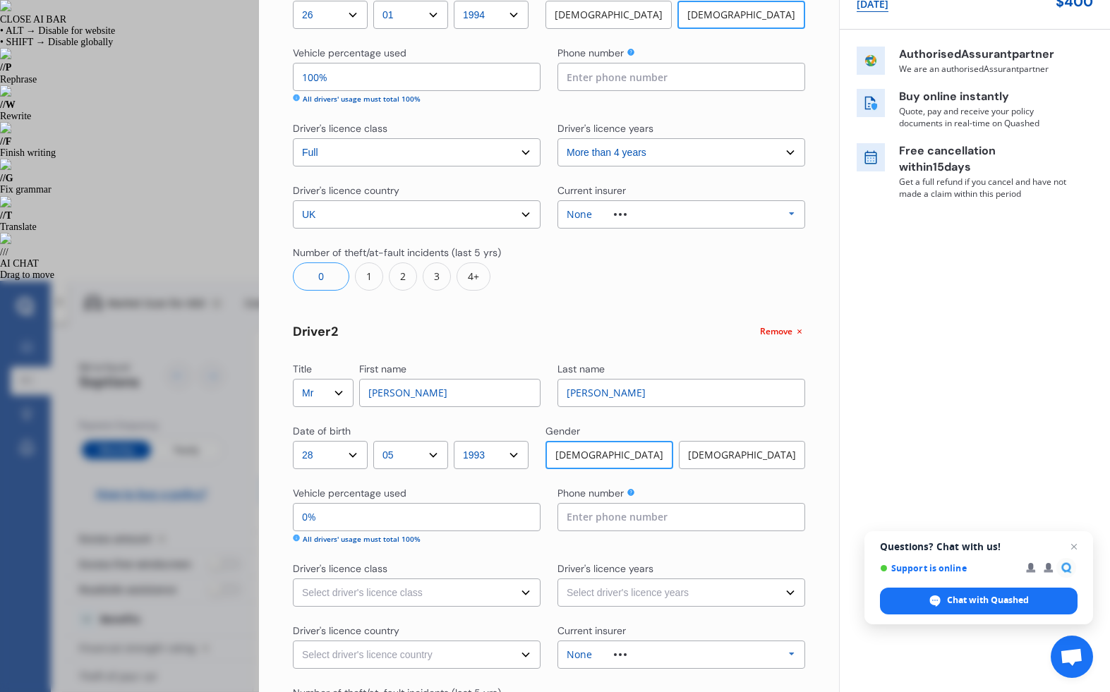
type input "10%"
type input "90%"
type input "1%"
type input "99%"
type input "0%"
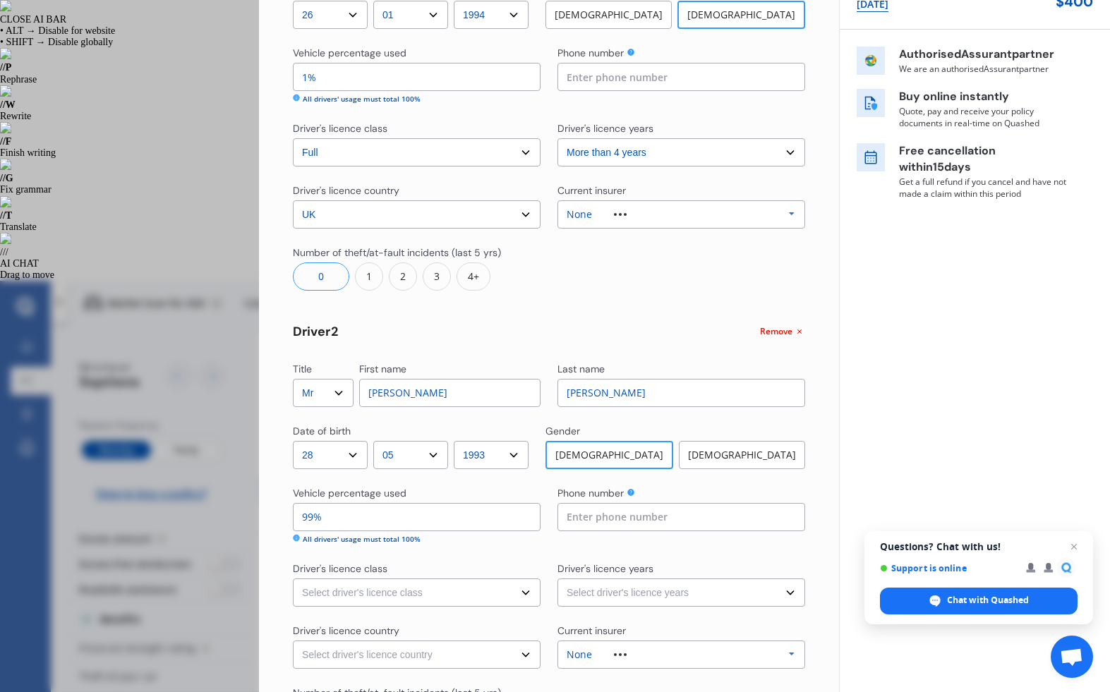
type input "100%"
type input "50%"
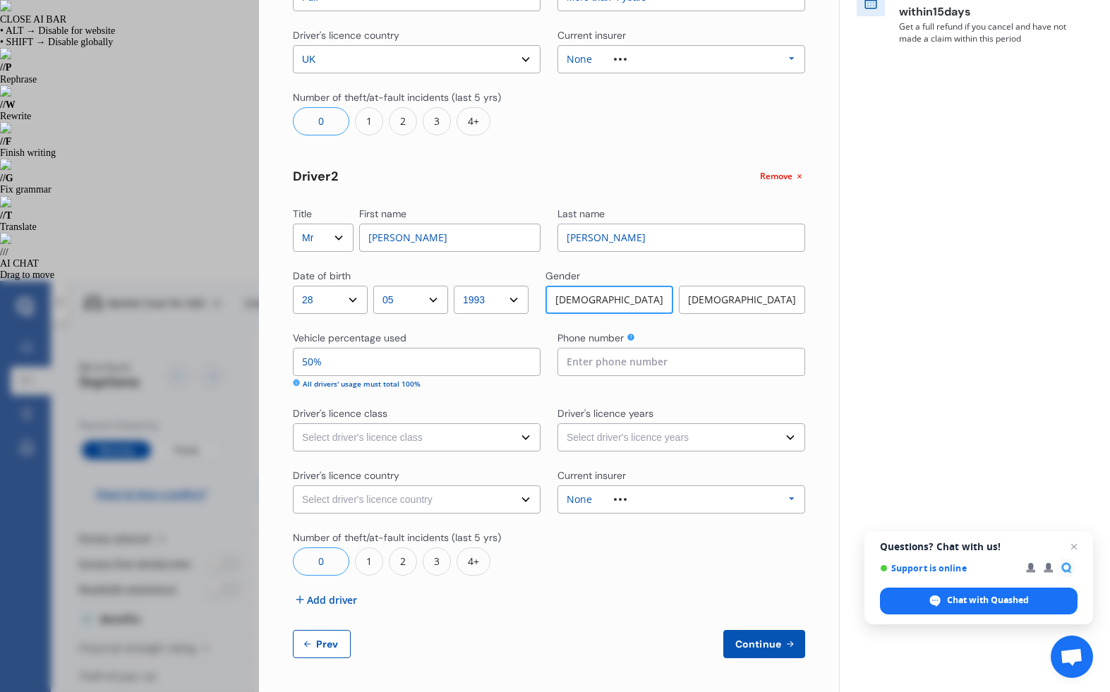
type input "50%"
click at [480, 430] on select "Select driver's licence class None Learner Restricted Full" at bounding box center [417, 437] width 248 height 28
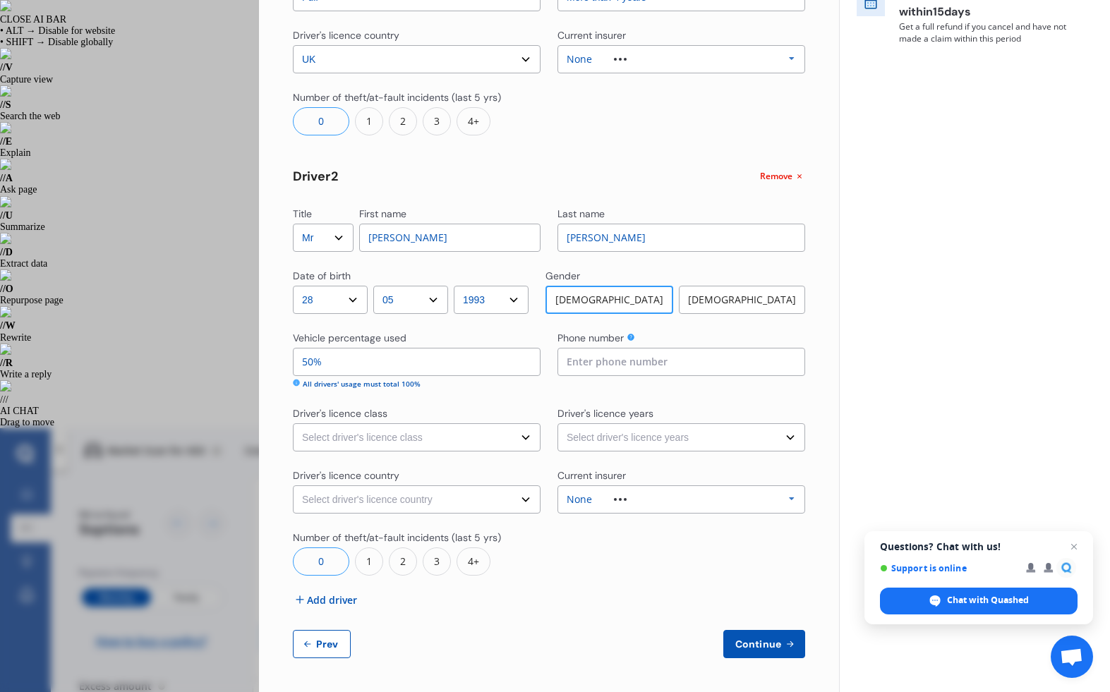
select select "full"
click at [293, 423] on select "Select driver's licence class None Learner Restricted Full" at bounding box center [417, 437] width 248 height 28
click at [607, 442] on select "Select driver's licence years Less than 1 year 1-2 years 2-4 years More than 4 …" at bounding box center [681, 437] width 248 height 28
select select "more than 4 years"
click at [557, 423] on select "Select driver's licence years Less than 1 year 1-2 years 2-4 years More than 4 …" at bounding box center [681, 437] width 248 height 28
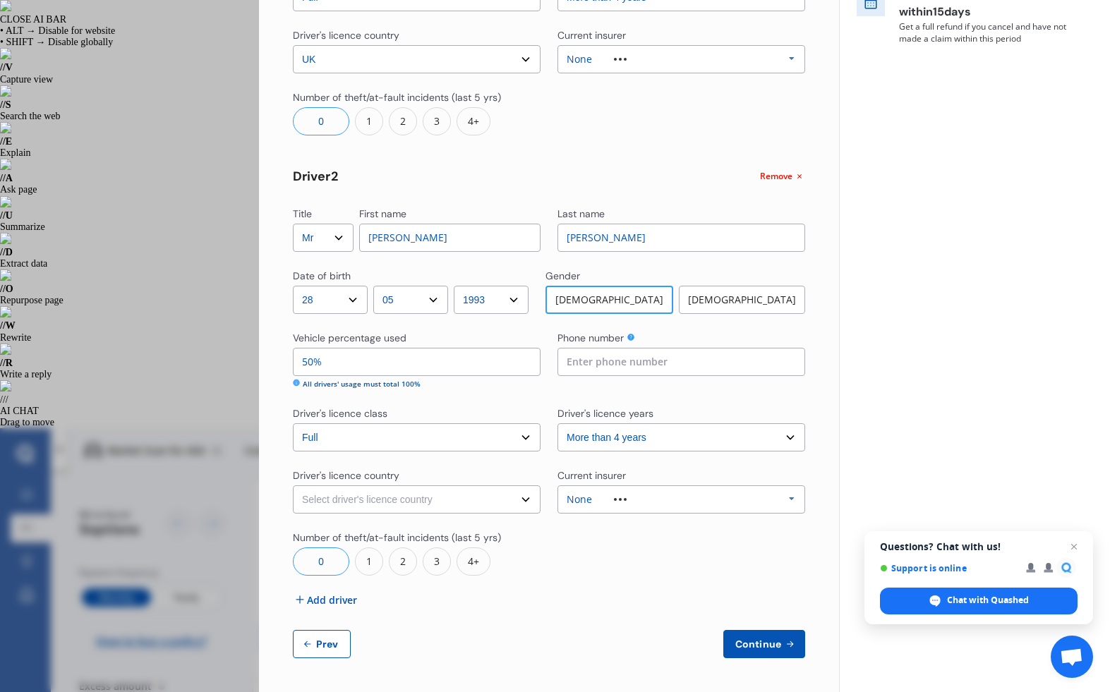
click at [463, 495] on select "Select driver's licence country [GEOGRAPHIC_DATA] [GEOGRAPHIC_DATA] [GEOGRAPHIC…" at bounding box center [417, 499] width 248 height 28
select select "UK"
click at [293, 485] on select "Select driver's licence country [GEOGRAPHIC_DATA] [GEOGRAPHIC_DATA] [GEOGRAPHIC…" at bounding box center [417, 499] width 248 height 28
click at [762, 586] on div "Title Select Mr Mrs Miss Ms Dr First name [PERSON_NAME] Last name [PERSON_NAME]…" at bounding box center [549, 212] width 512 height 892
click at [762, 640] on span "Continue" at bounding box center [757, 643] width 51 height 11
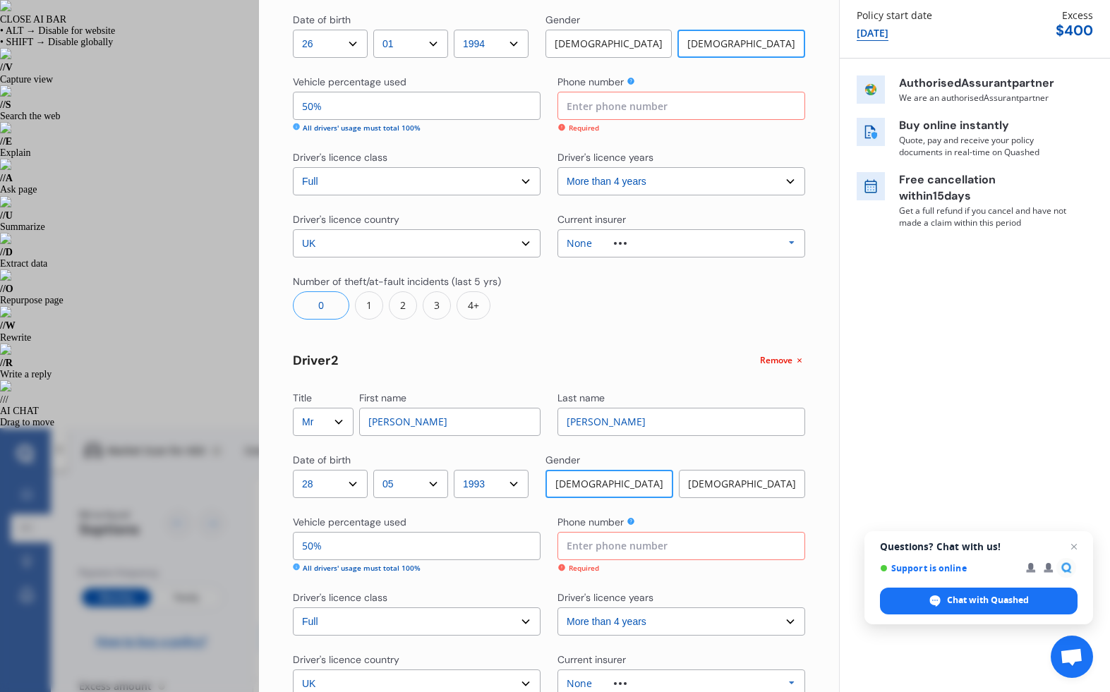
scroll to position [0, 0]
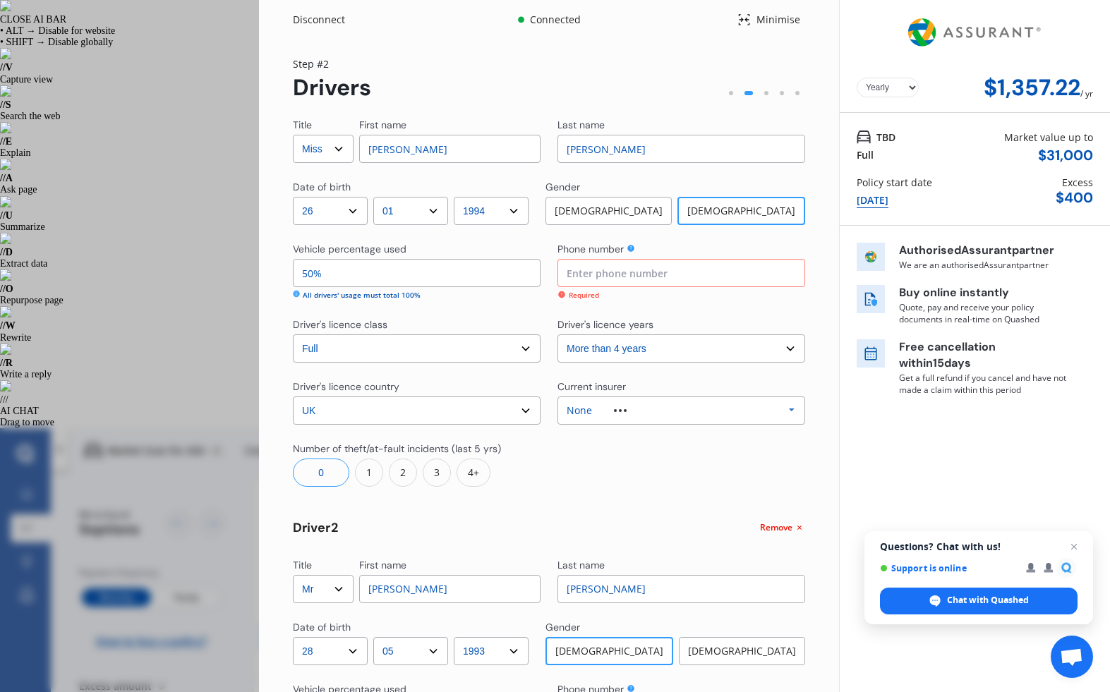
click at [193, 161] on div "Disconnect Connected Minimise Yearly Monthly $1,357.22 / yr Step # 2 Drivers Ti…" at bounding box center [555, 346] width 1110 height 692
click at [334, 29] on div "Disconnect Connected Minimise Yearly Monthly $1,357.22 / yr Step # 2 Drivers Ti…" at bounding box center [549, 521] width 580 height 1043
click at [333, 26] on div "Disconnect" at bounding box center [327, 20] width 68 height 14
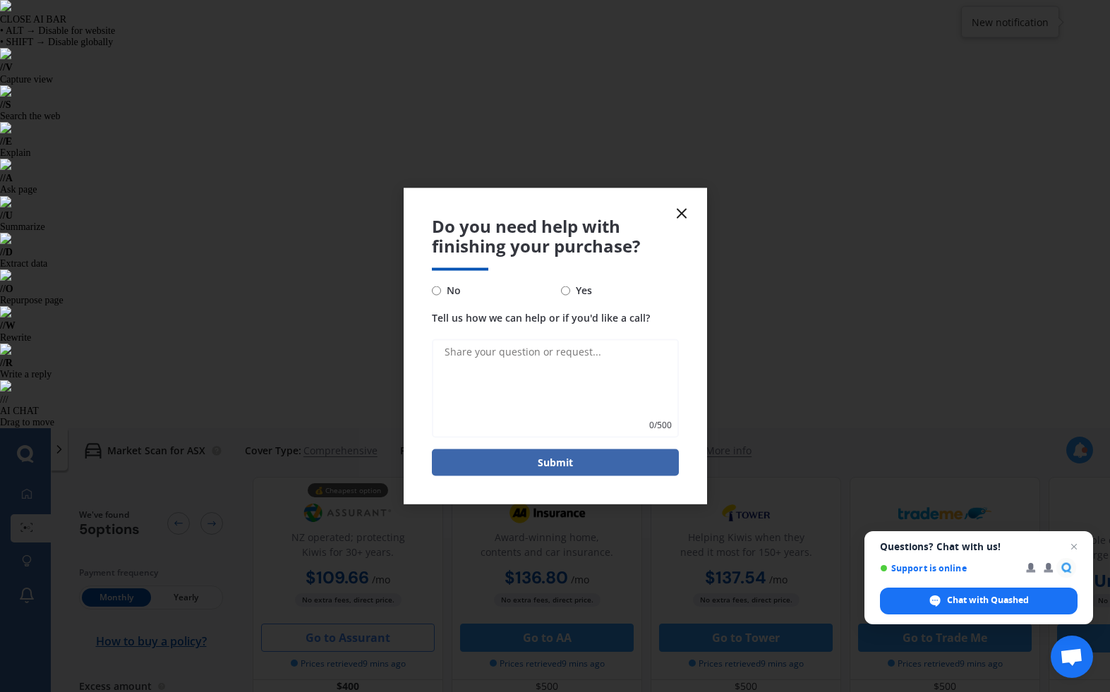
click at [464, 288] on label "No" at bounding box center [491, 290] width 118 height 17
click at [441, 288] on input "No" at bounding box center [436, 290] width 9 height 9
radio input "true"
click at [682, 206] on icon at bounding box center [681, 213] width 17 height 17
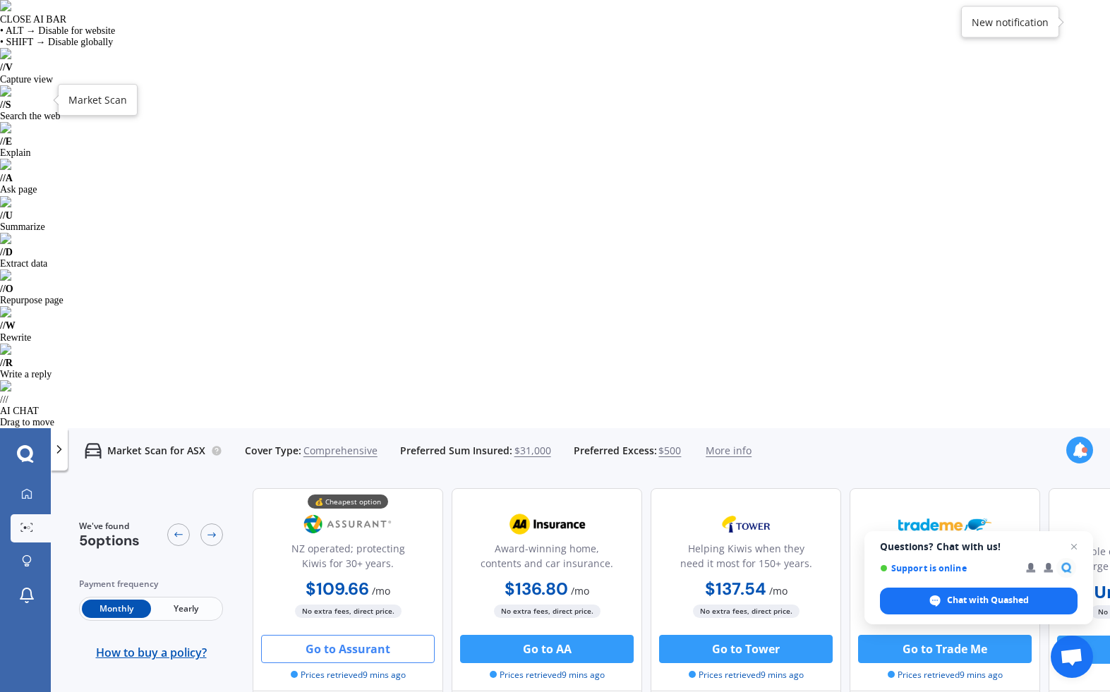
click at [28, 523] on div at bounding box center [26, 528] width 21 height 11
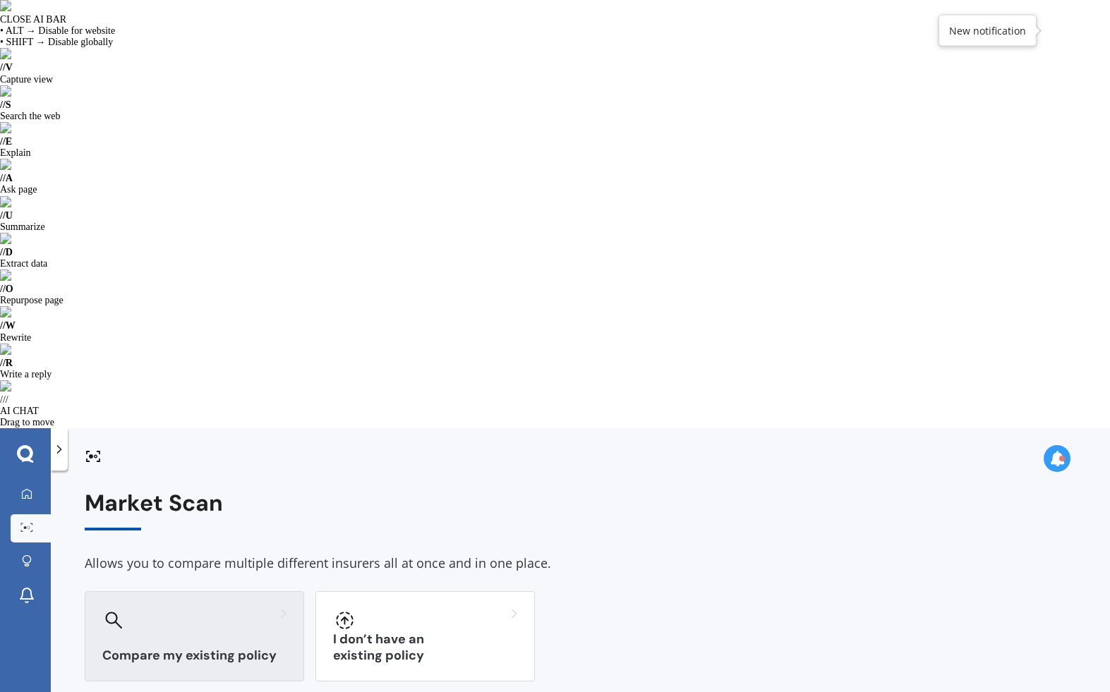
click at [184, 609] on div at bounding box center [194, 620] width 184 height 23
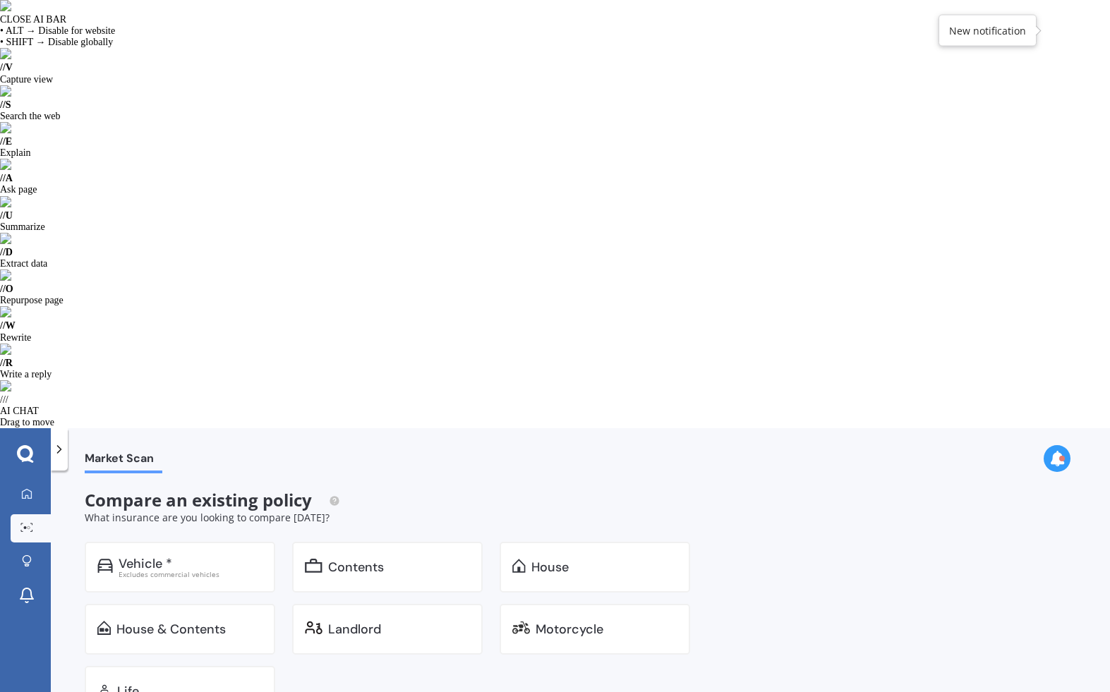
click at [37, 523] on div at bounding box center [26, 528] width 21 height 11
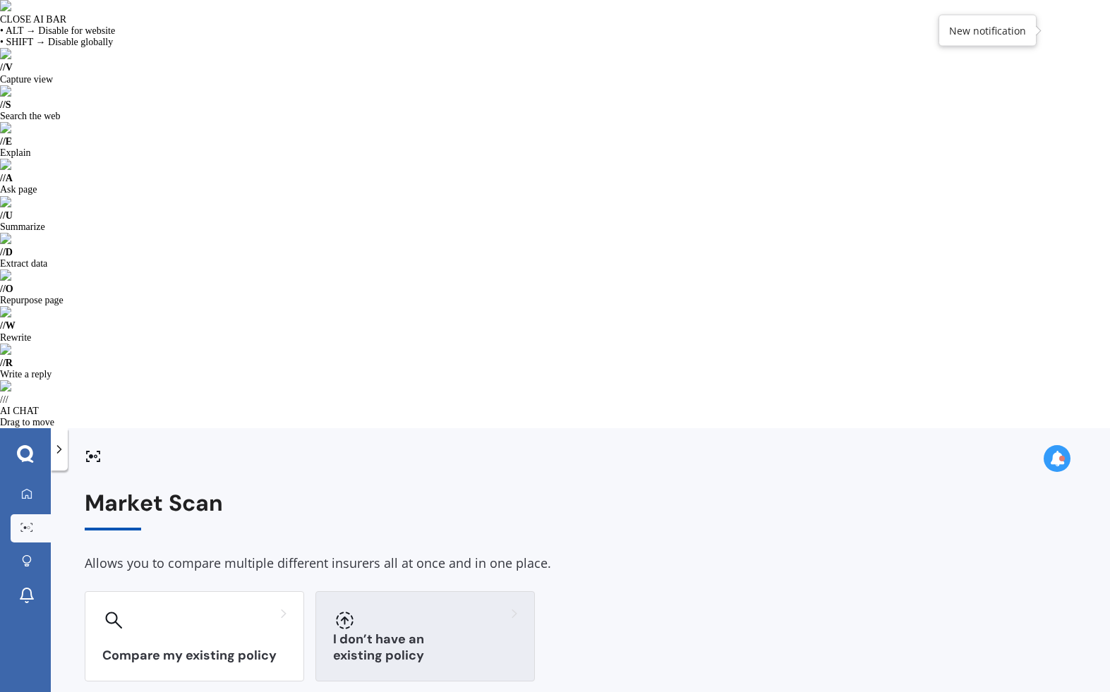
click at [449, 631] on h3 "I don’t have an existing policy" at bounding box center [425, 647] width 184 height 32
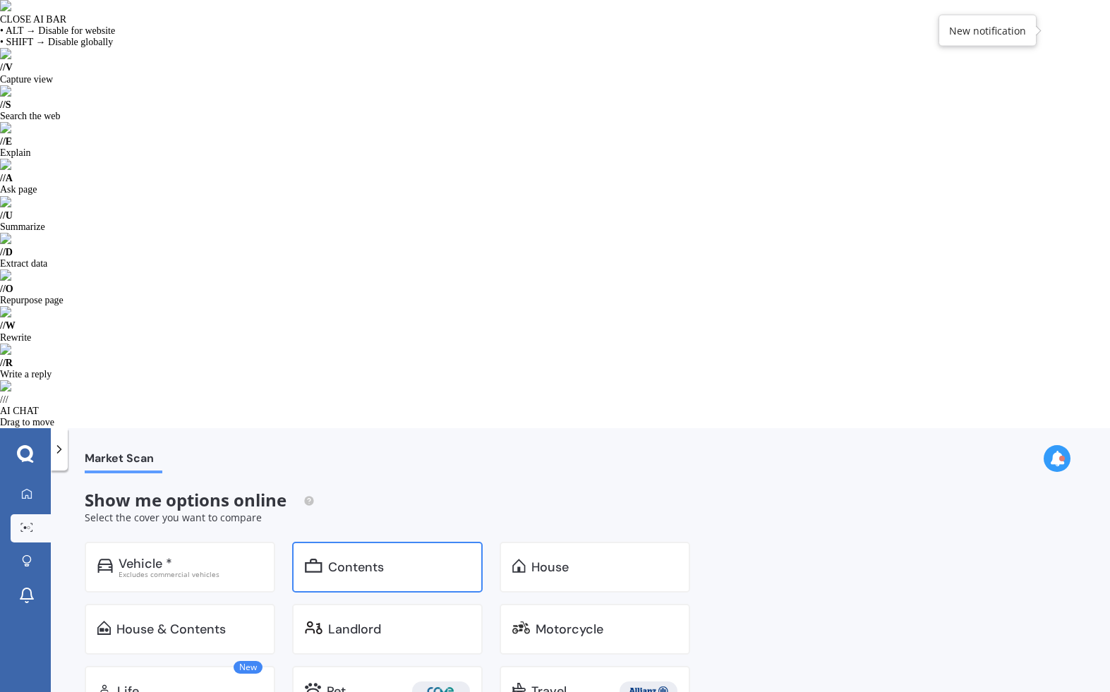
click at [375, 560] on div "Contents" at bounding box center [356, 567] width 56 height 14
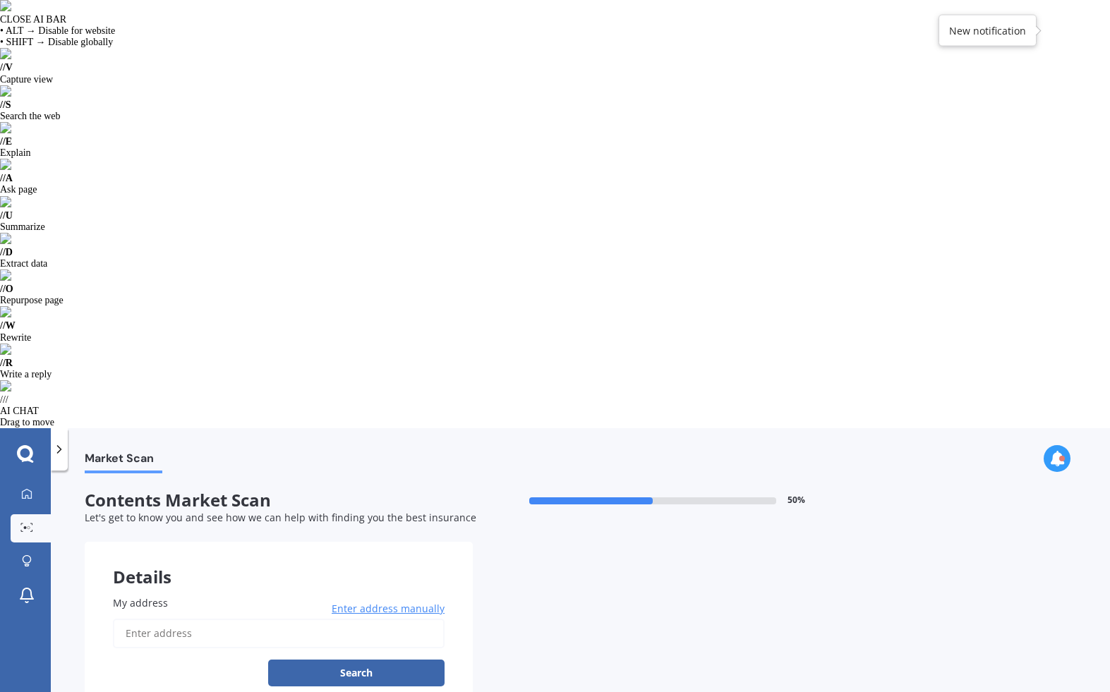
click at [235, 619] on input "My address" at bounding box center [279, 634] width 332 height 30
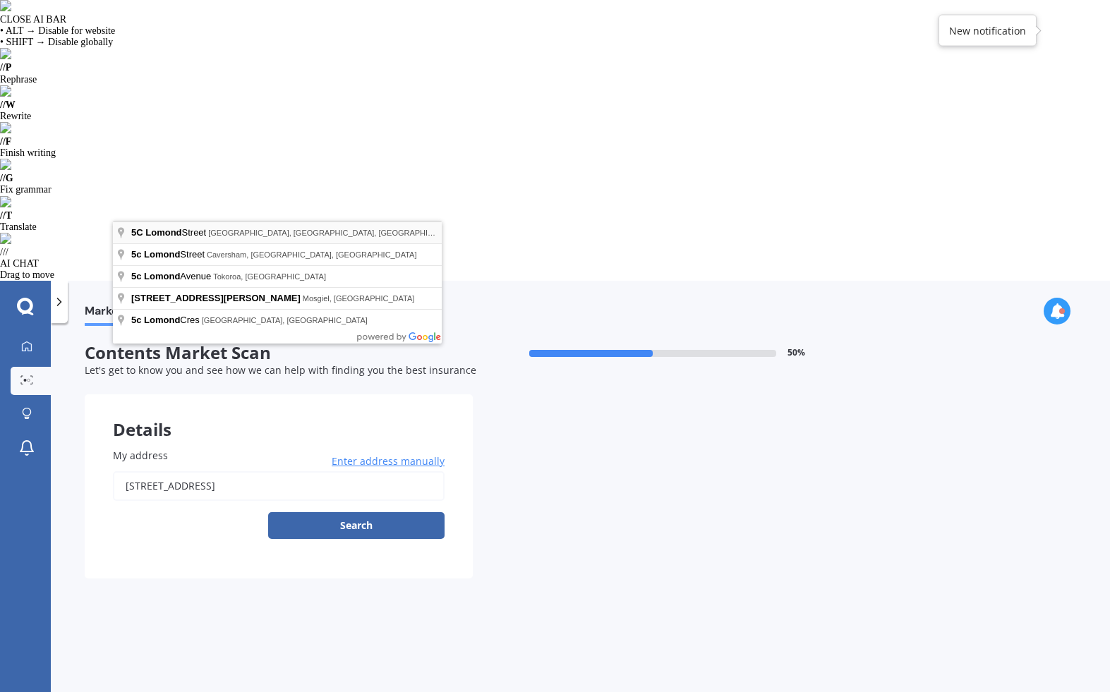
type input "[STREET_ADDRESS]"
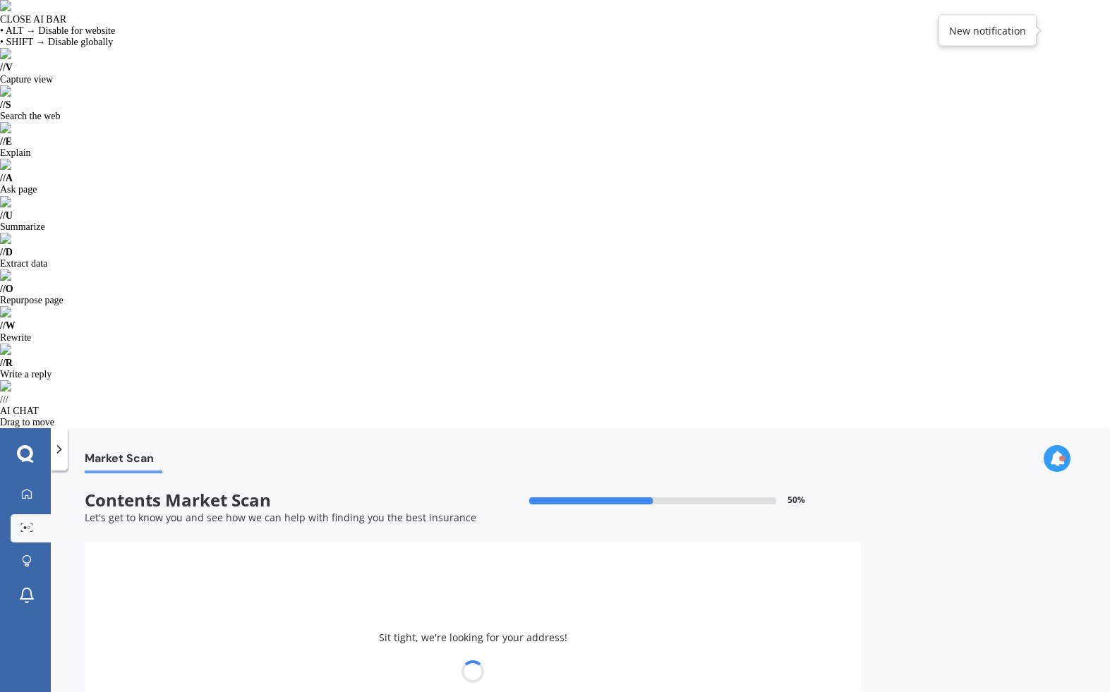
select select "26"
select select "01"
select select "1994"
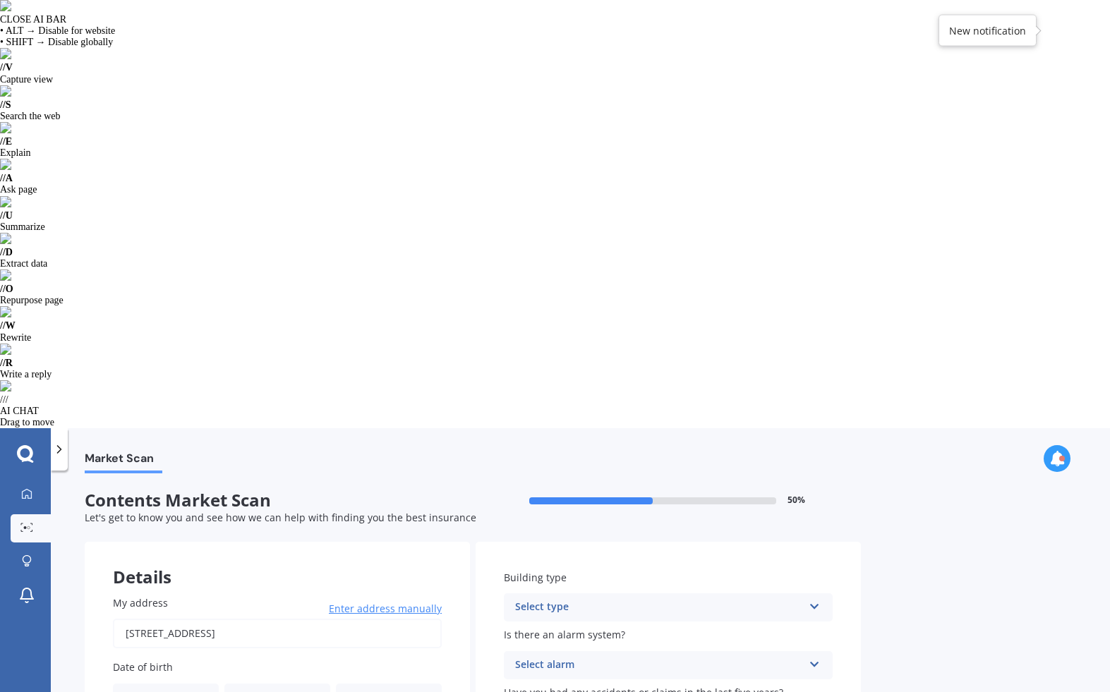
click at [0, 0] on input "No" at bounding box center [0, 0] width 0 height 0
click at [592, 599] on div "Select type" at bounding box center [659, 607] width 288 height 17
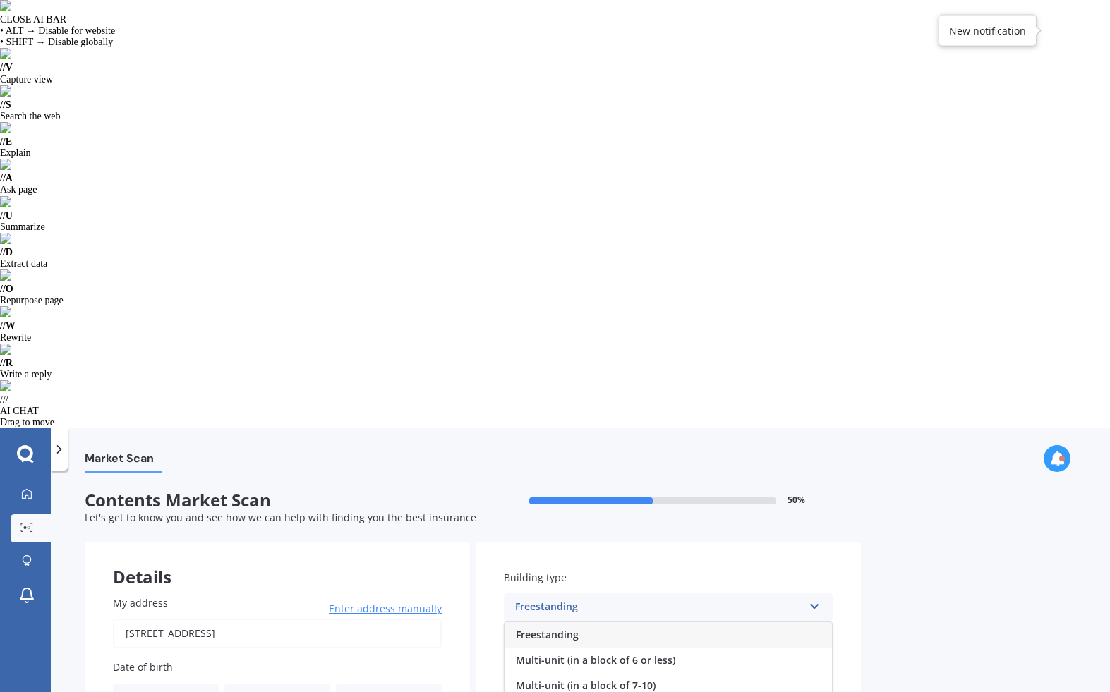
click at [588, 622] on div "Freestanding" at bounding box center [667, 634] width 327 height 25
click at [583, 657] on div "Select alarm" at bounding box center [659, 665] width 288 height 17
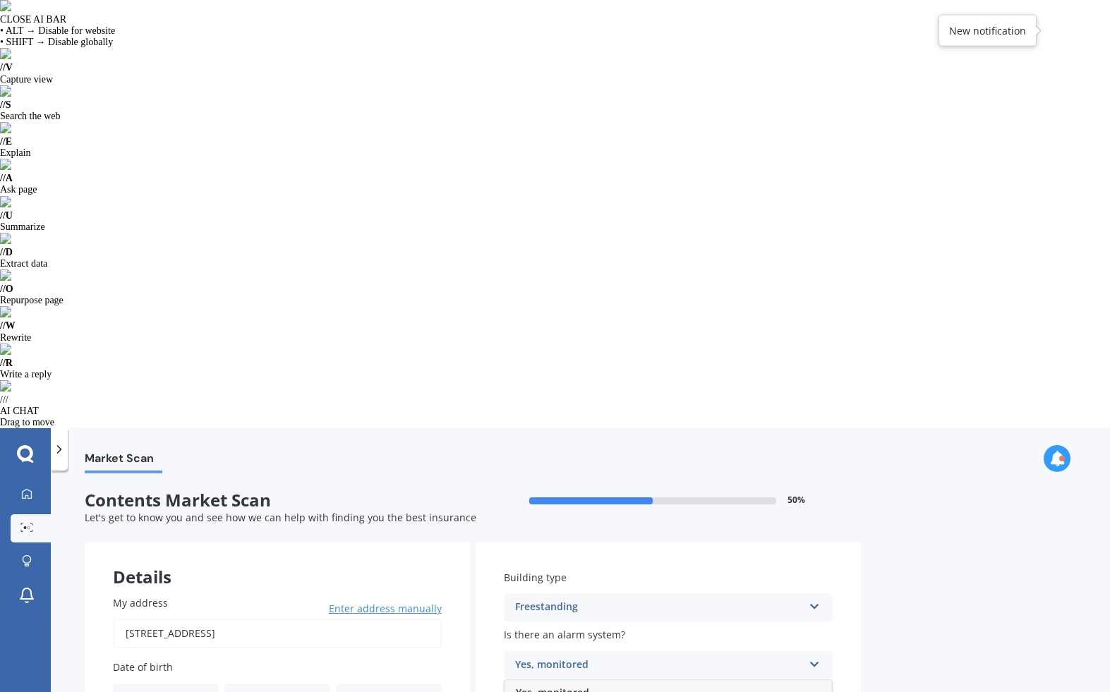
click at [574, 686] on span "Yes, monitored" at bounding box center [552, 692] width 73 height 13
click at [0, 0] on input "No" at bounding box center [0, 0] width 0 height 0
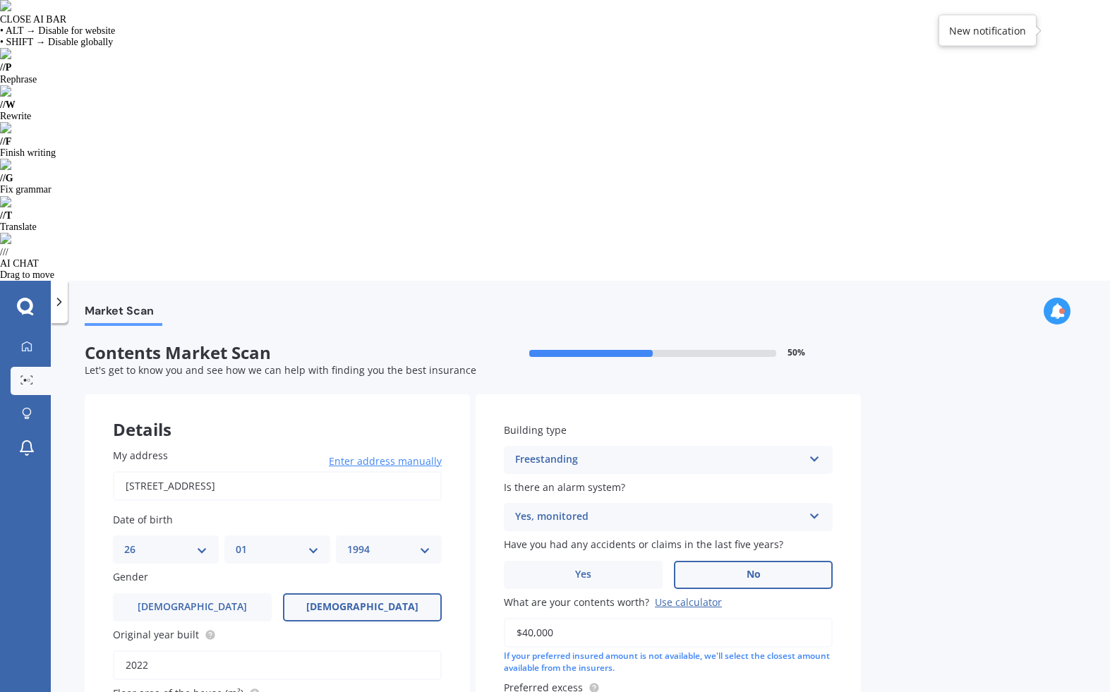
type input "$40,000"
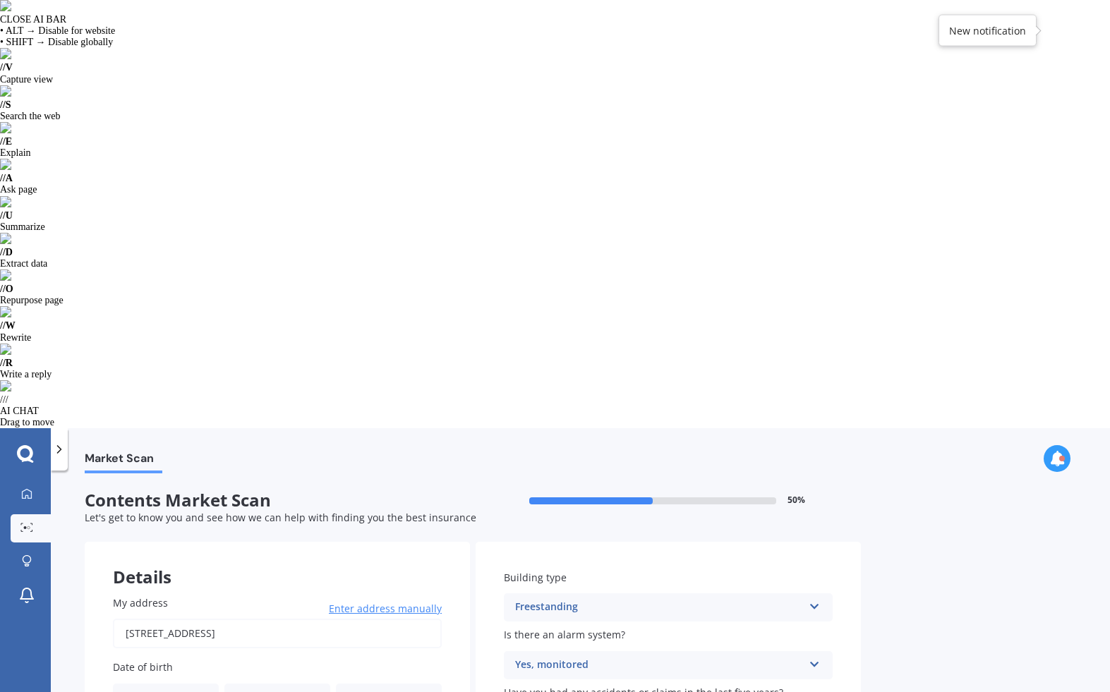
select select "26"
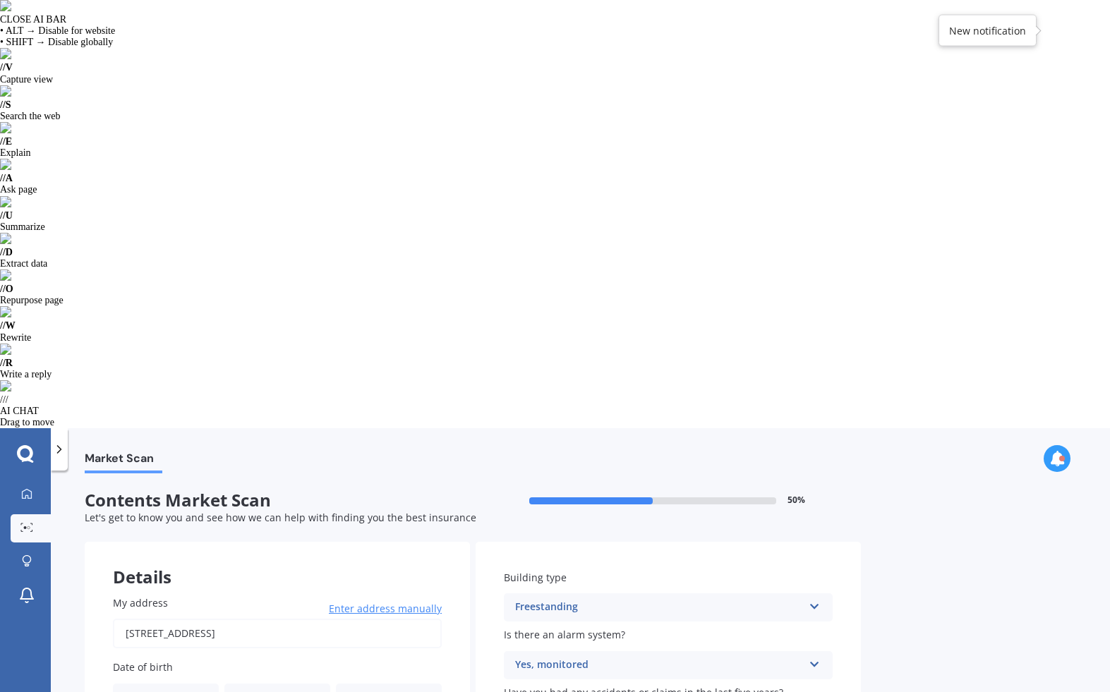
select select "01"
select select "1994"
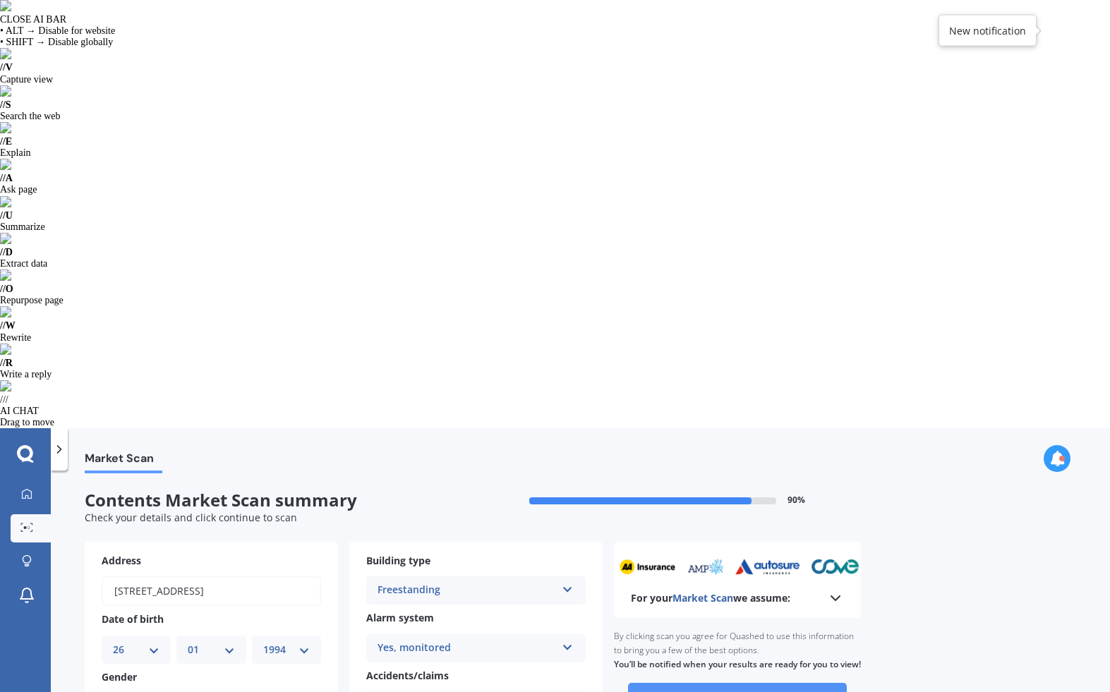
click at [781, 683] on button "Continue to scan" at bounding box center [737, 696] width 219 height 27
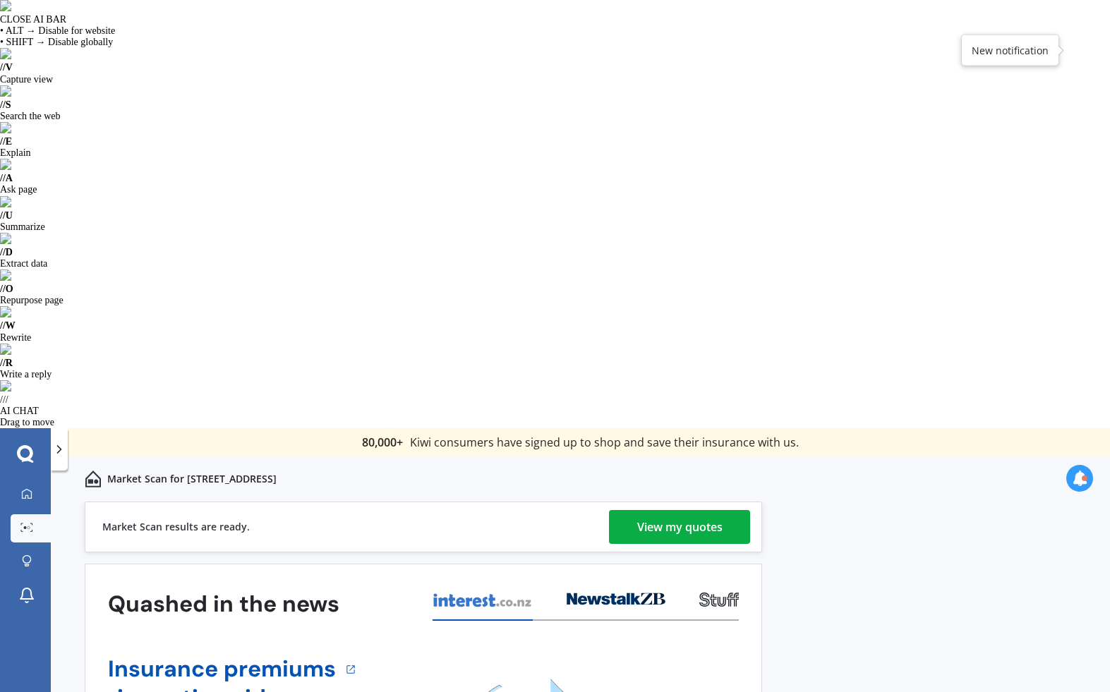
click at [701, 510] on div "View my quotes" at bounding box center [679, 527] width 85 height 34
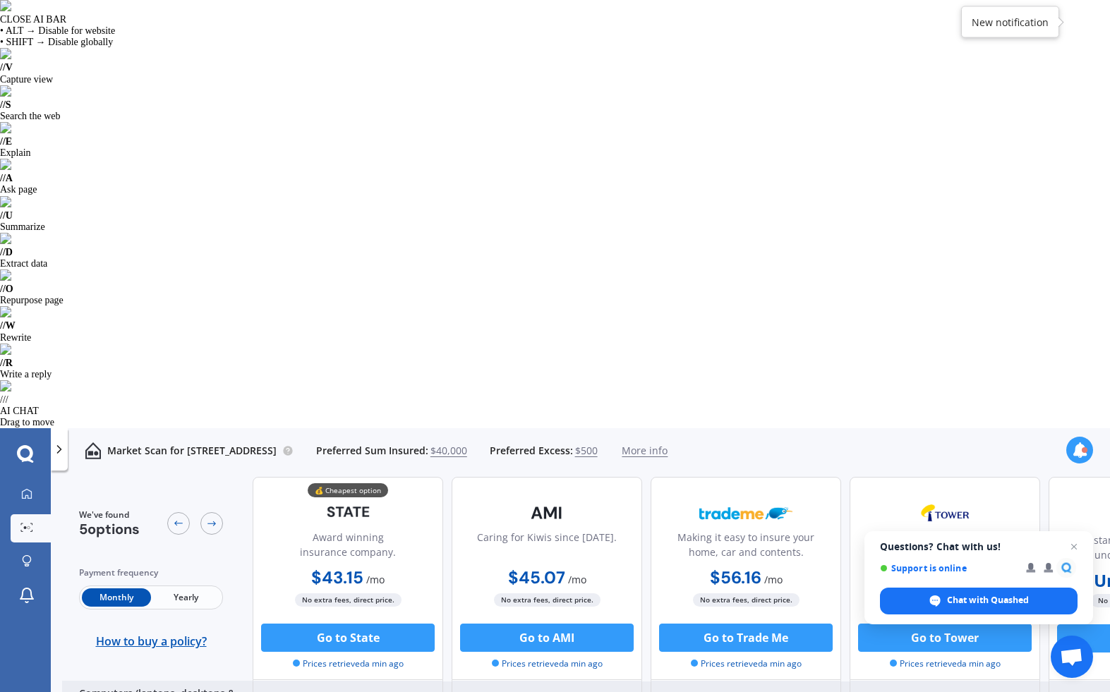
scroll to position [341, 0]
click at [174, 588] on span "Yearly" at bounding box center [185, 597] width 69 height 18
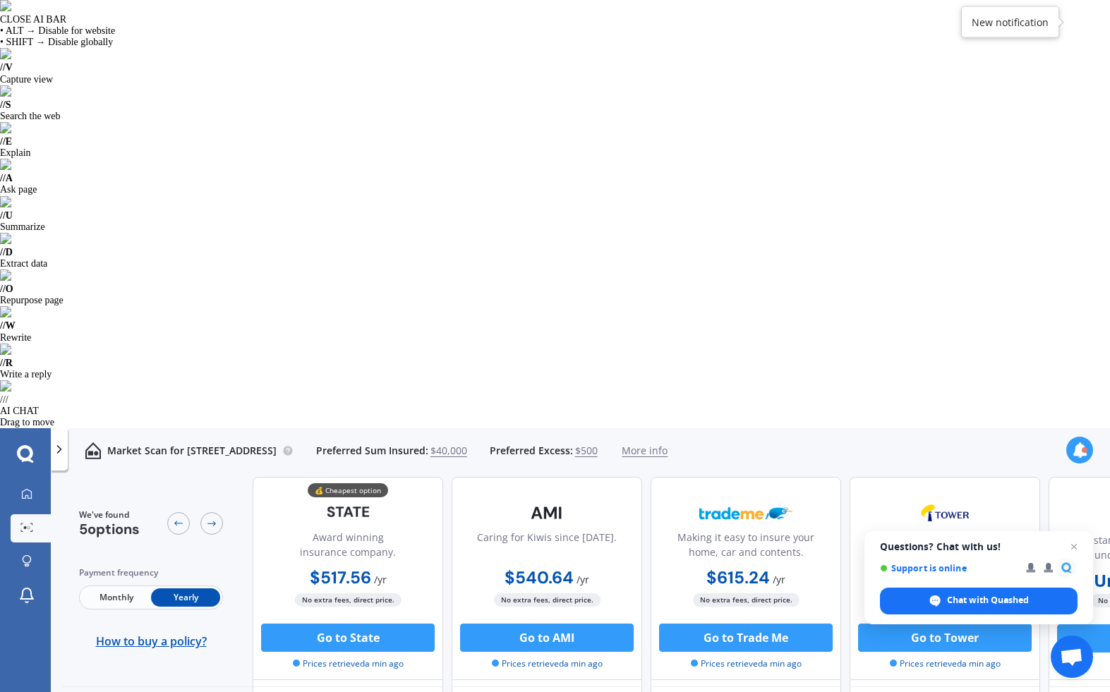
scroll to position [903, 0]
click at [20, 523] on icon at bounding box center [26, 527] width 13 height 9
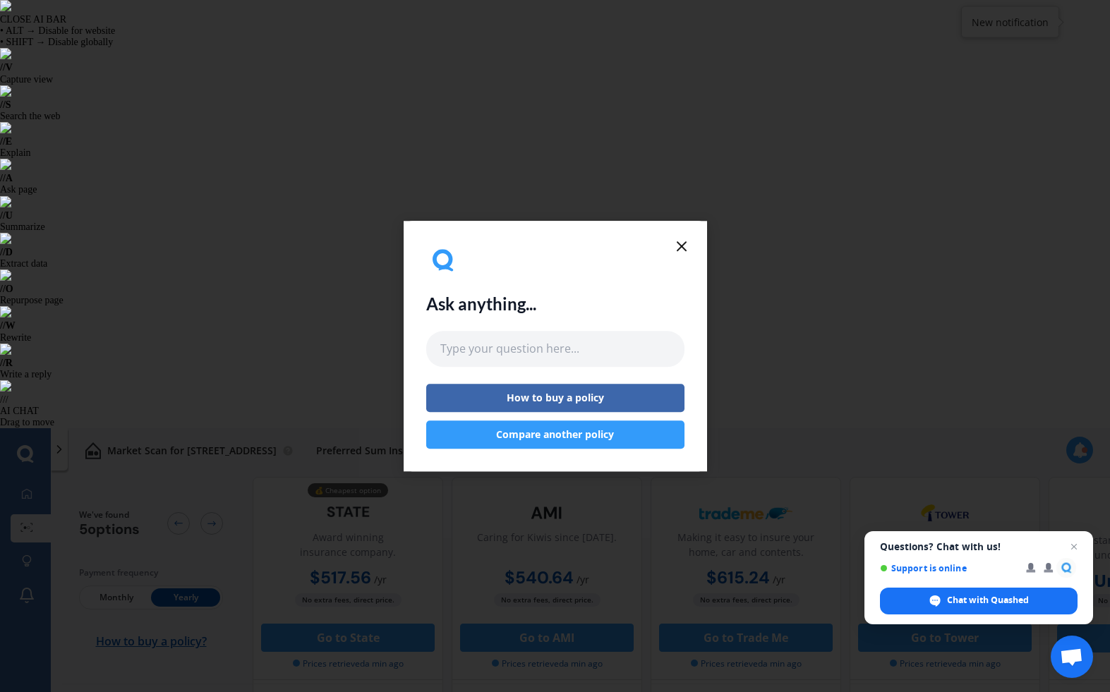
click at [673, 248] on icon at bounding box center [681, 246] width 17 height 17
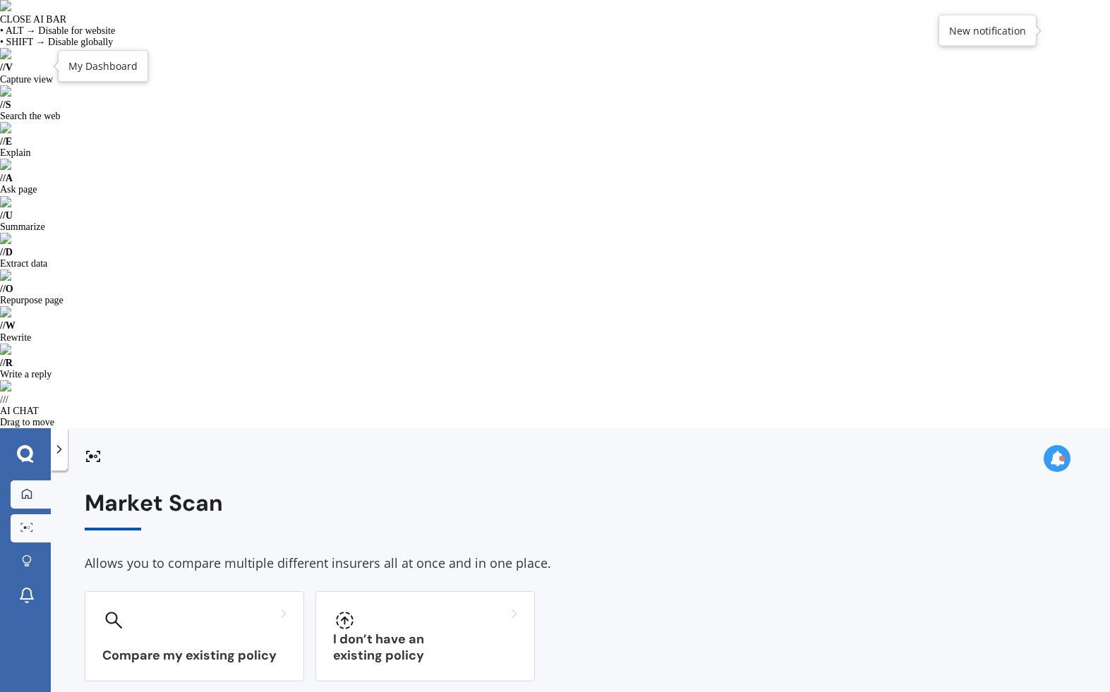
click at [36, 488] on div at bounding box center [26, 494] width 21 height 13
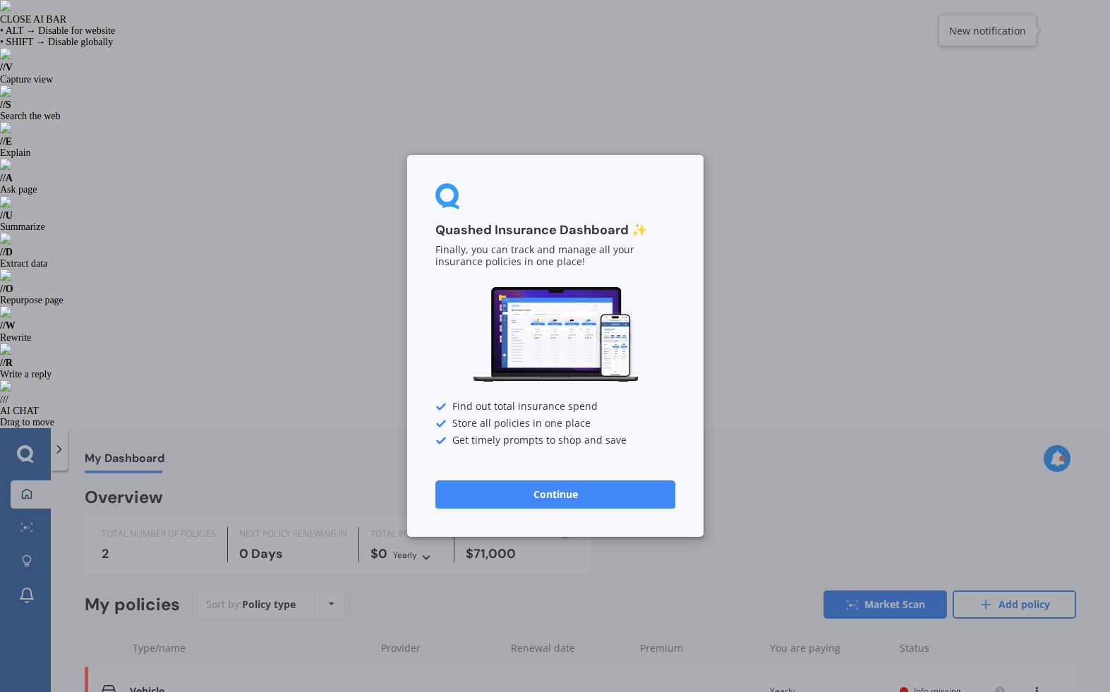
click at [575, 489] on button "Continue" at bounding box center [555, 494] width 240 height 28
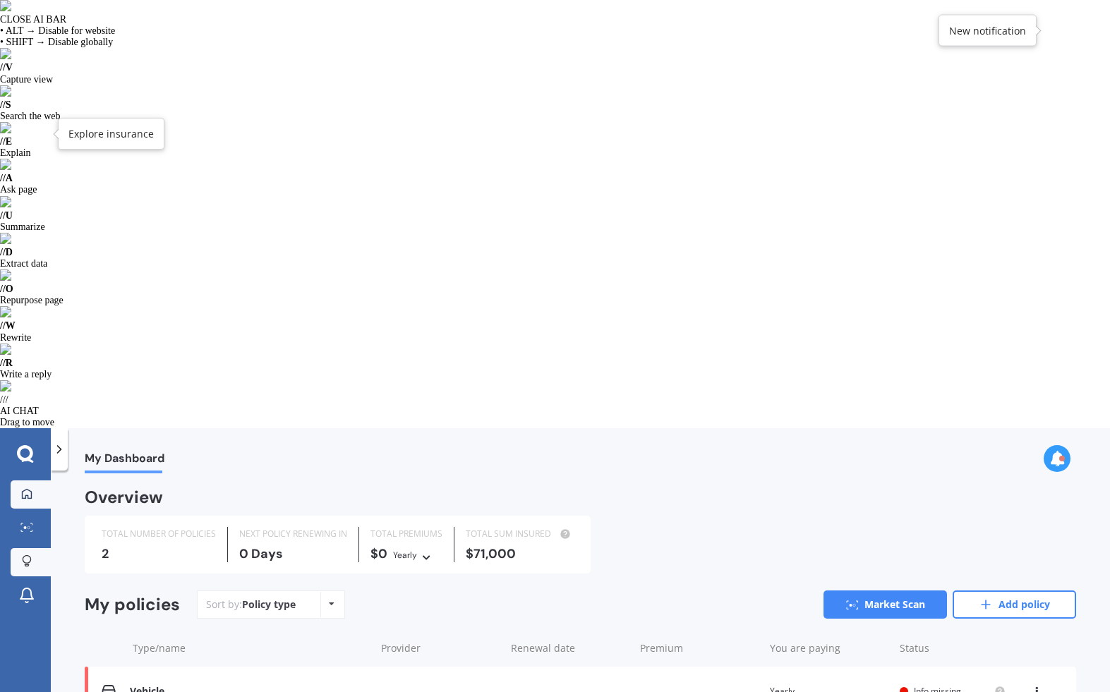
click at [30, 555] on icon at bounding box center [27, 559] width 8 height 8
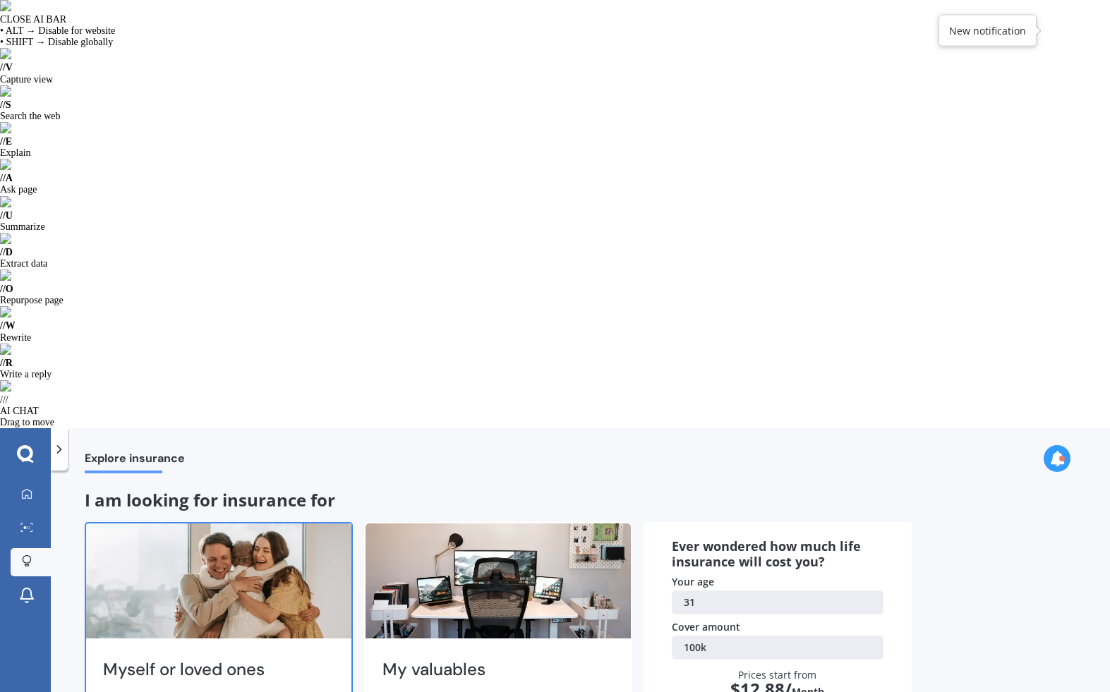
click at [234, 691] on li "Life" at bounding box center [227, 699] width 192 height 14
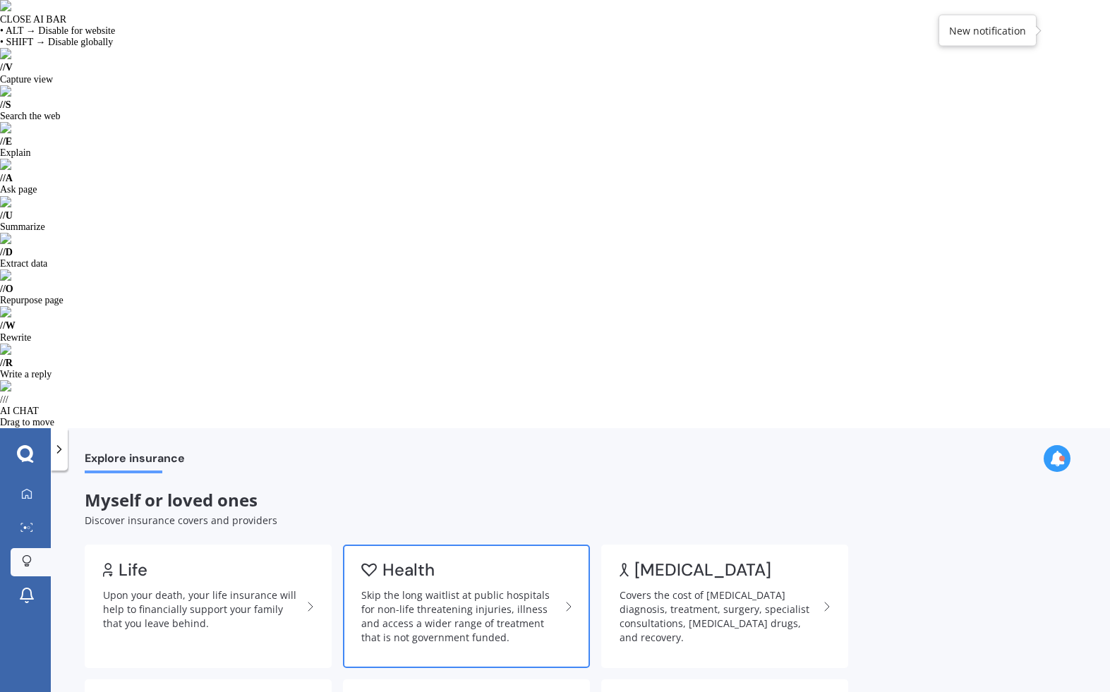
click at [412, 545] on link "Health Skip the long waitlist at public hospitals for non-life threatening inju…" at bounding box center [466, 606] width 247 height 123
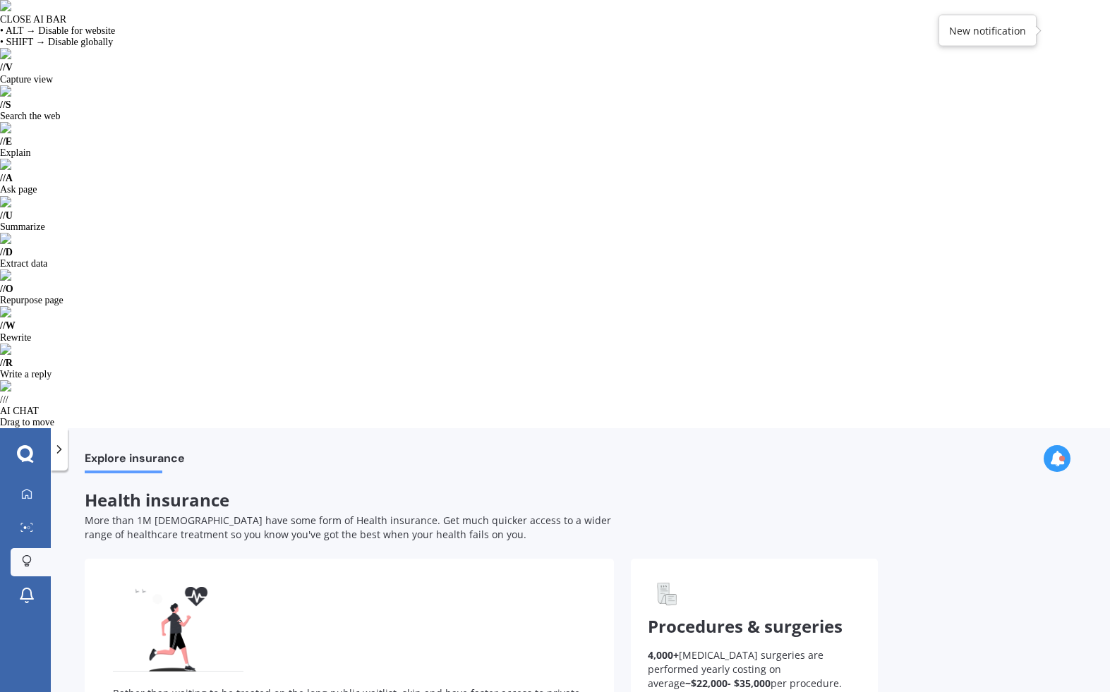
scroll to position [11, 0]
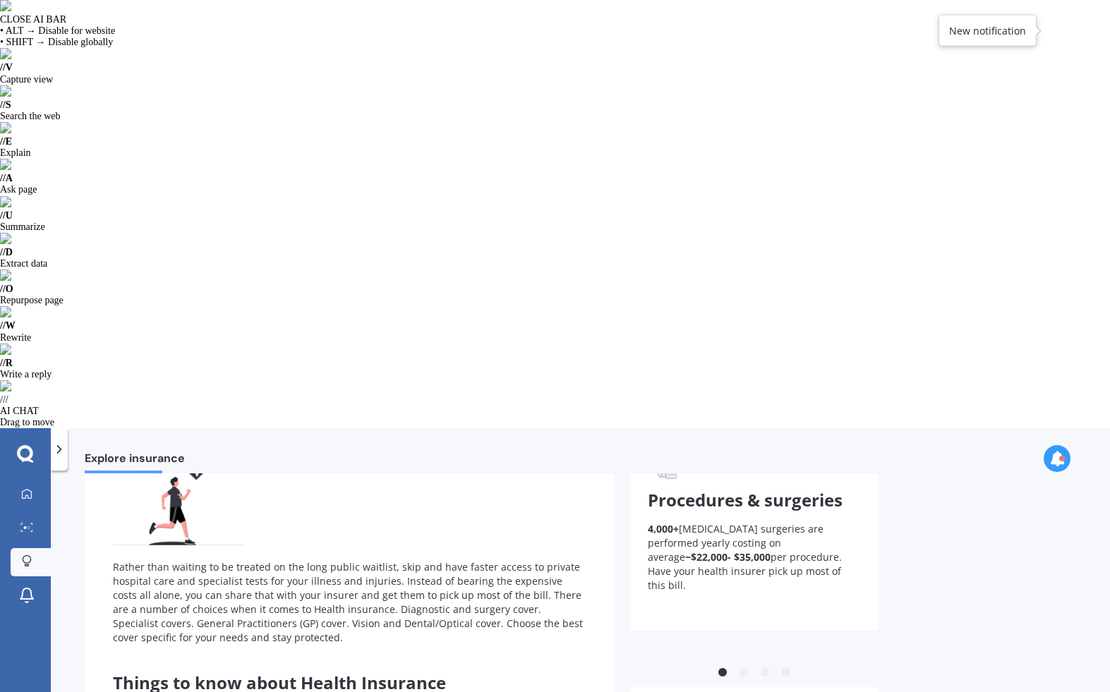
scroll to position [126, 0]
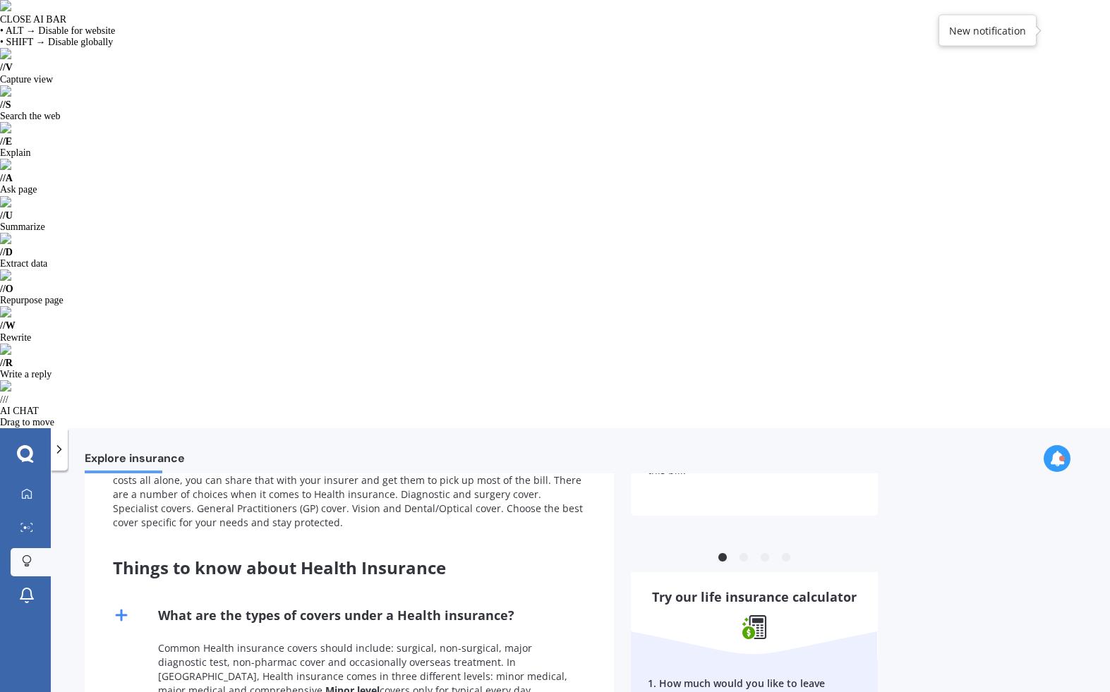
scroll to position [242, 0]
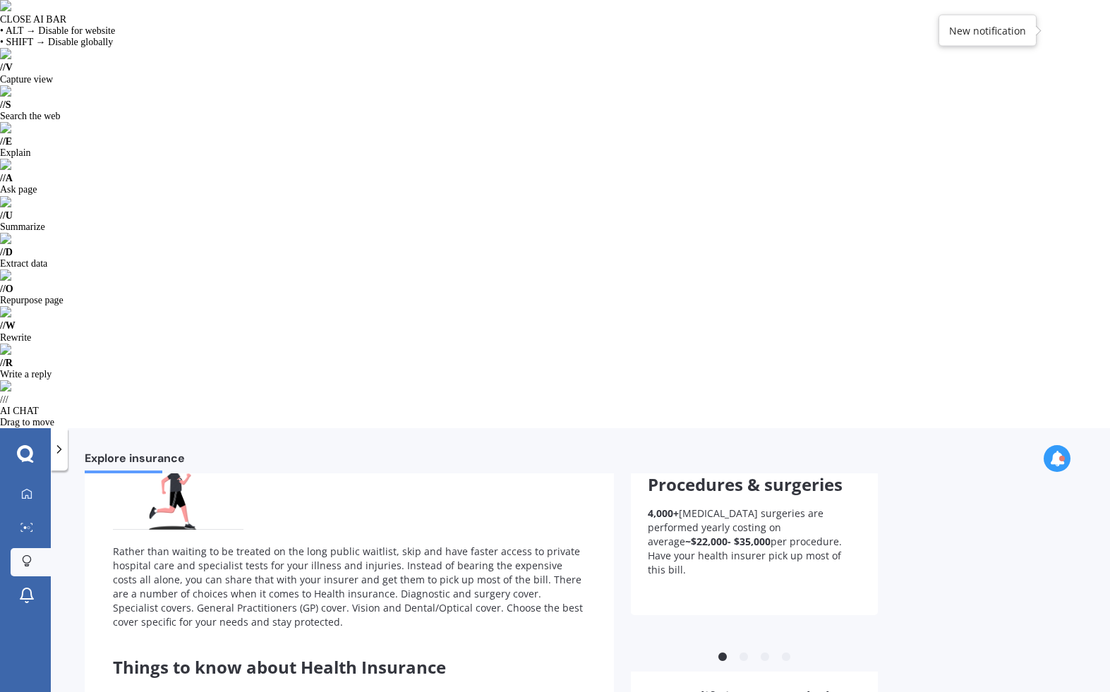
scroll to position [329, 0]
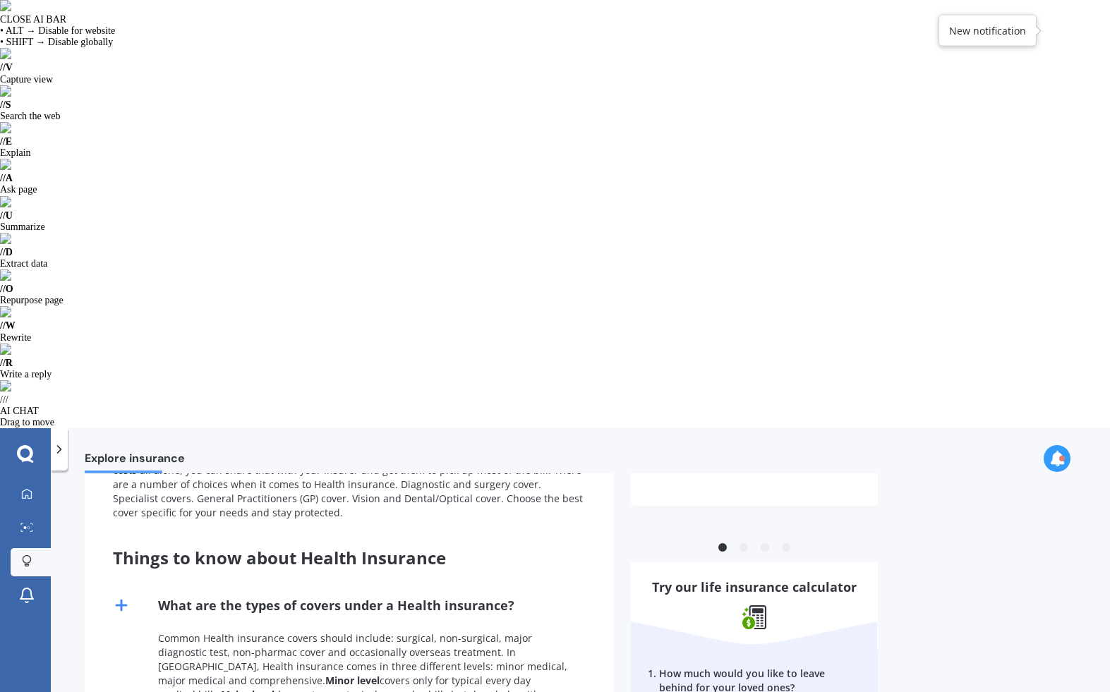
scroll to position [0, 0]
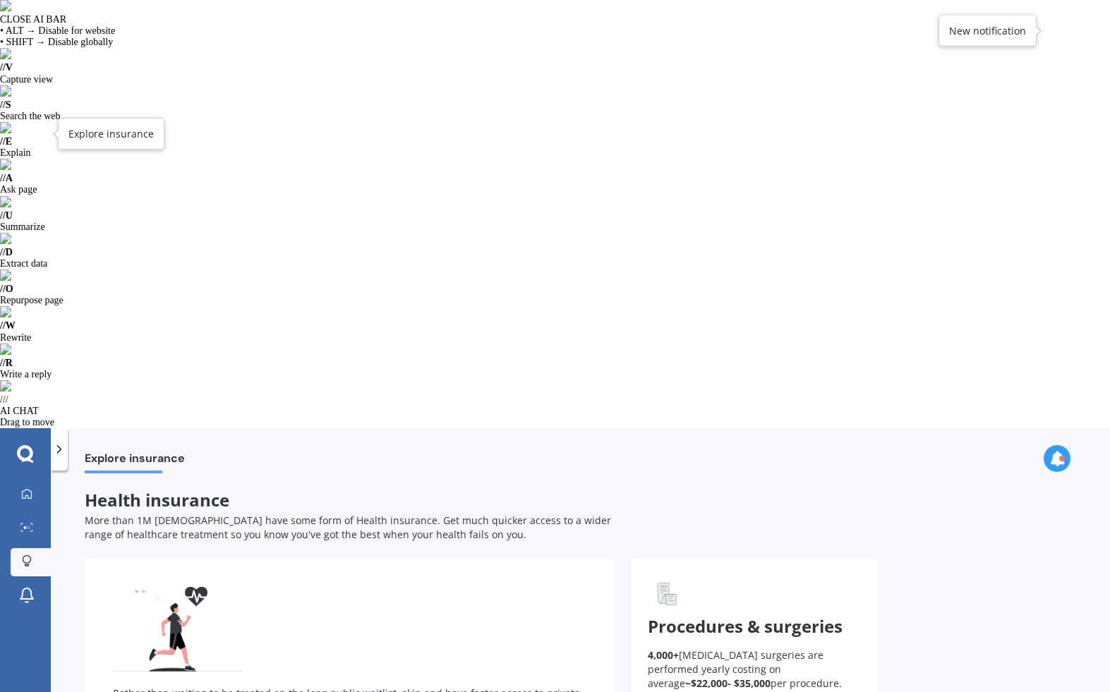
click at [27, 564] on icon at bounding box center [26, 565] width 5 height 2
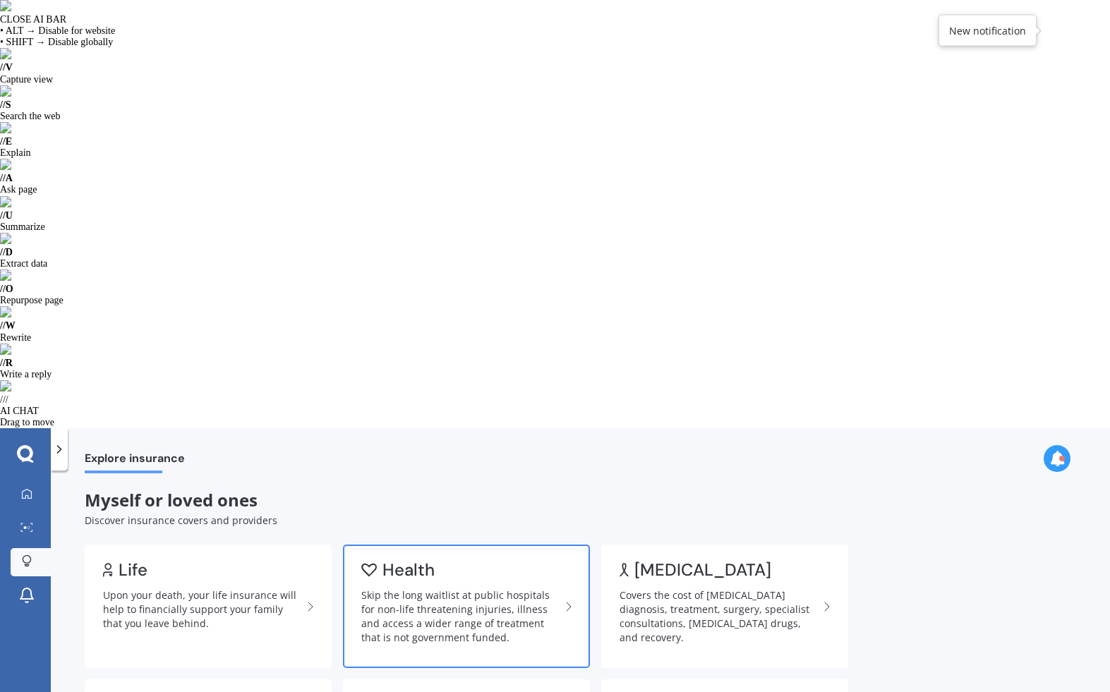
click at [449, 588] on div "Skip the long waitlist at public hospitals for non-life threatening injuries, i…" at bounding box center [460, 616] width 199 height 56
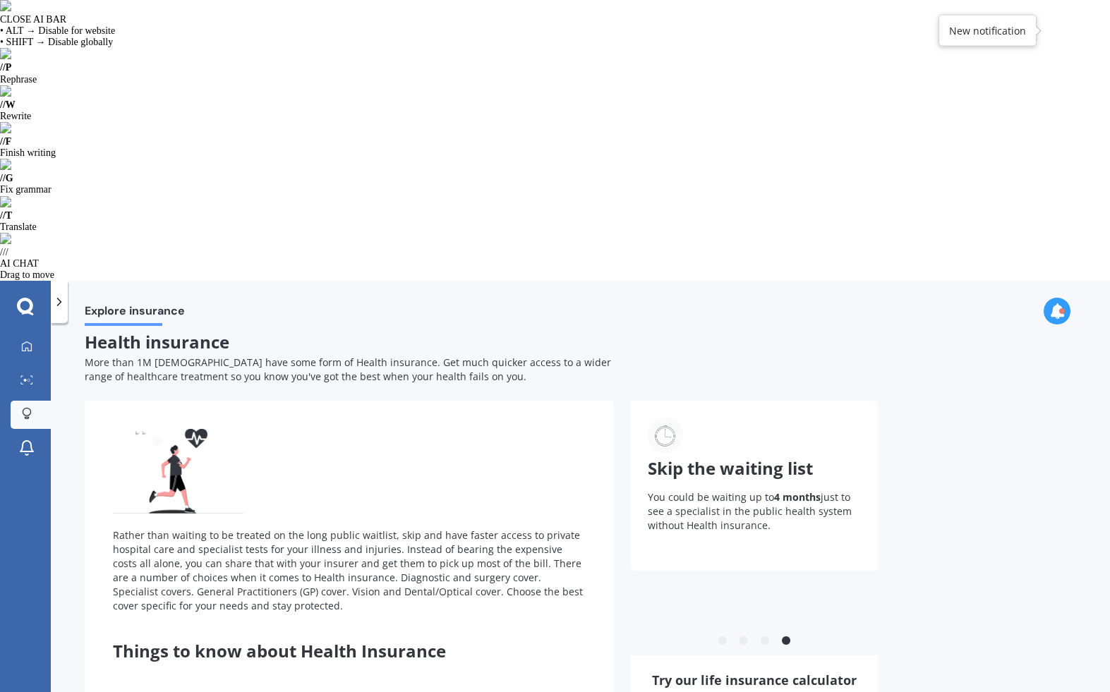
type input "$1,000,000"
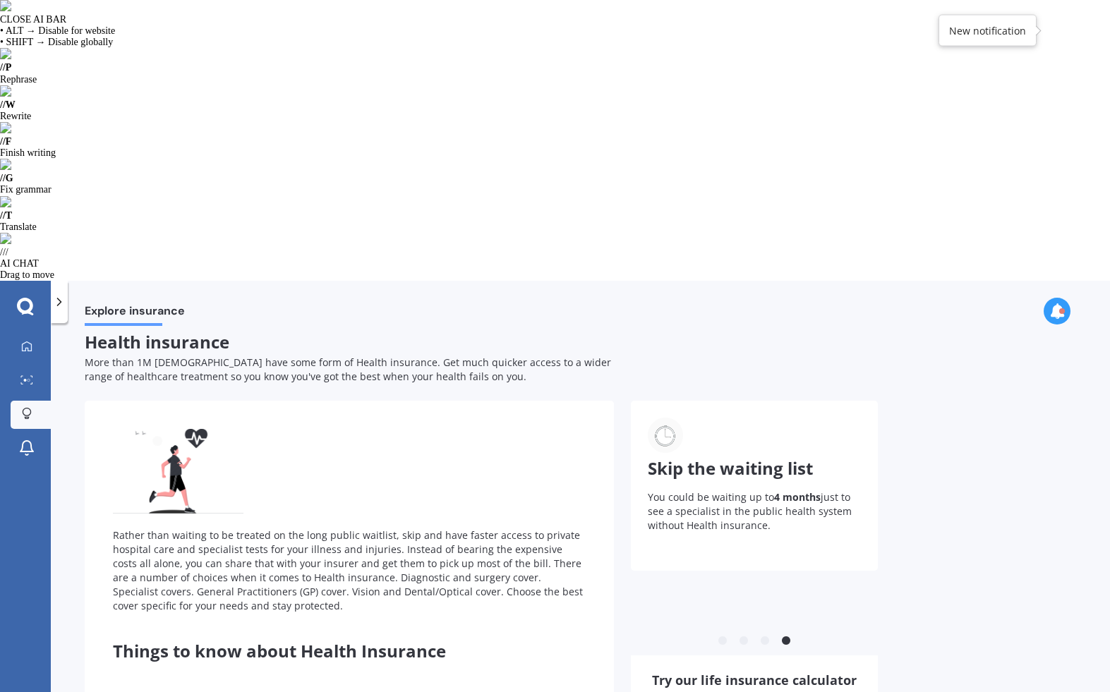
type input "$0"
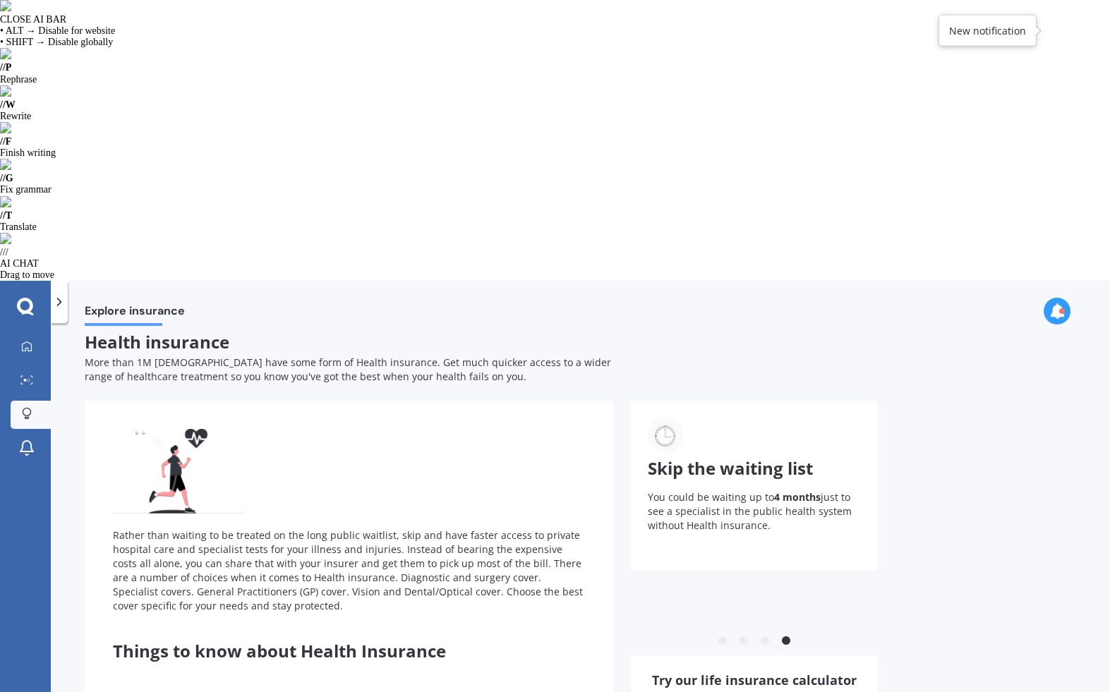
type input "$50,000"
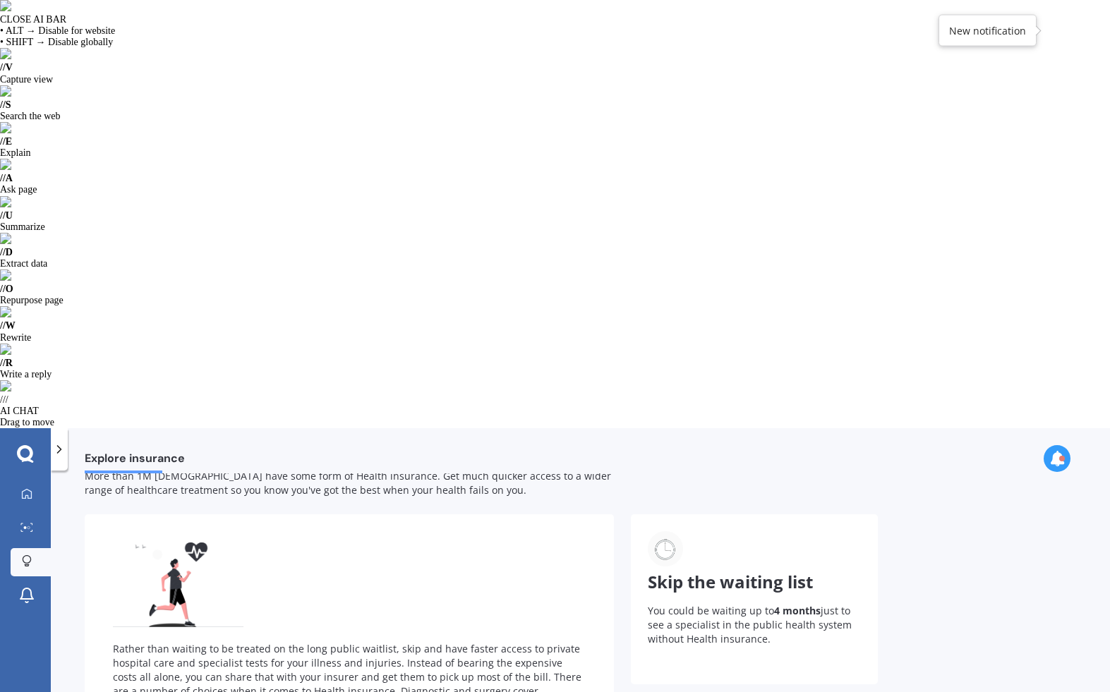
scroll to position [0, 0]
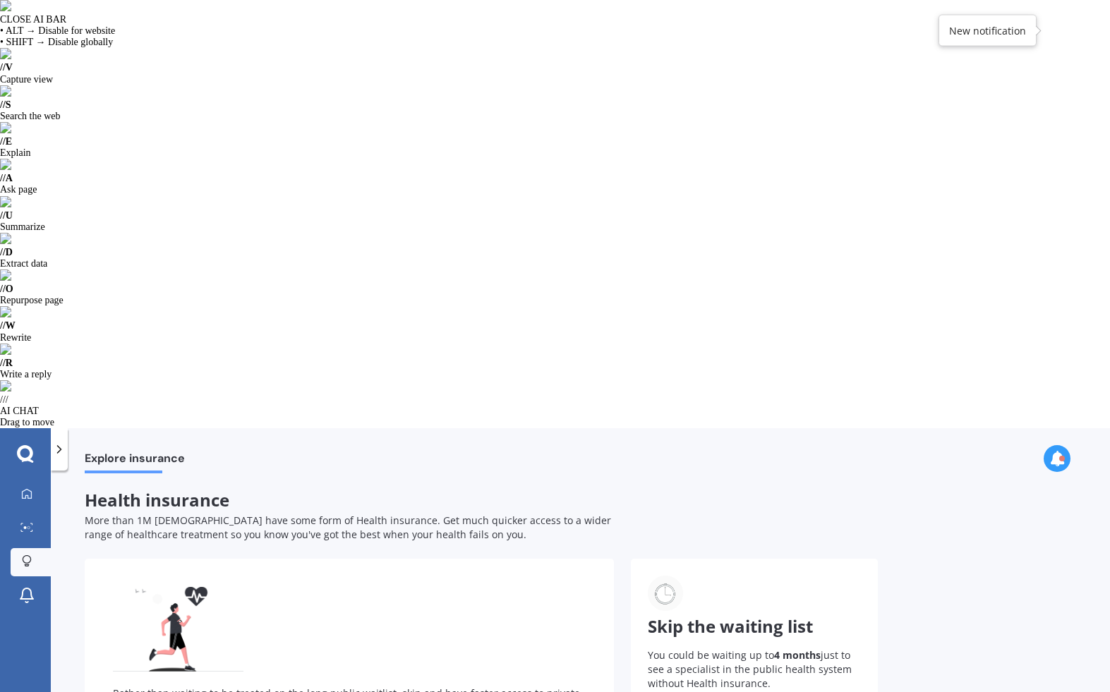
click at [27, 445] on icon at bounding box center [25, 454] width 17 height 18
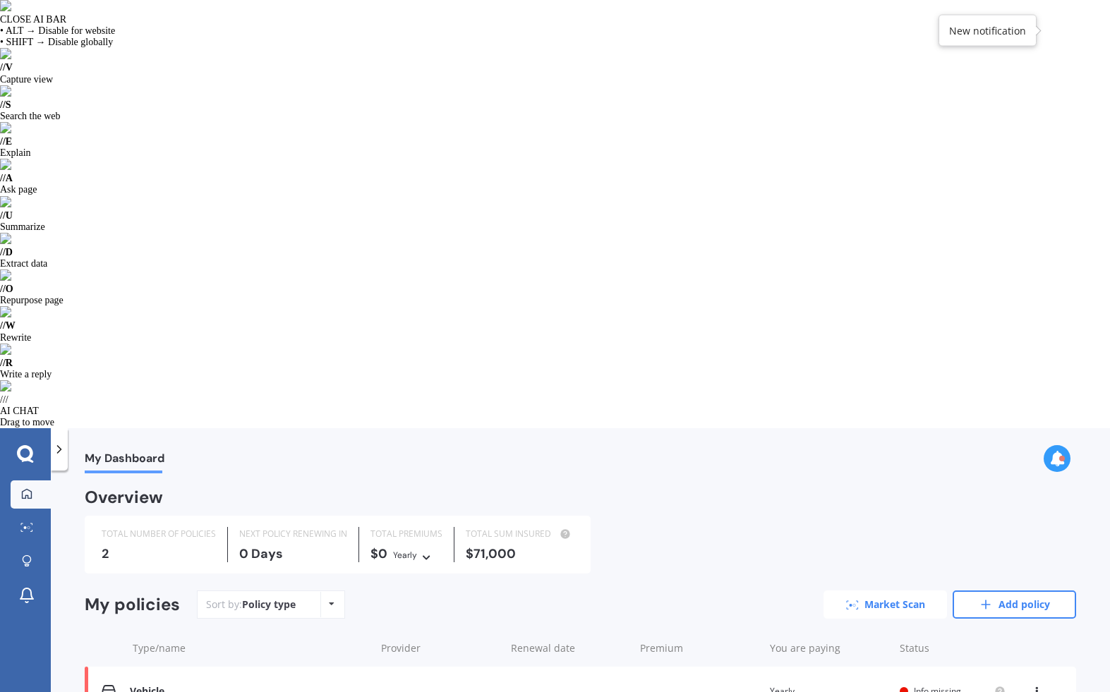
click at [873, 590] on link "Market Scan" at bounding box center [884, 604] width 123 height 28
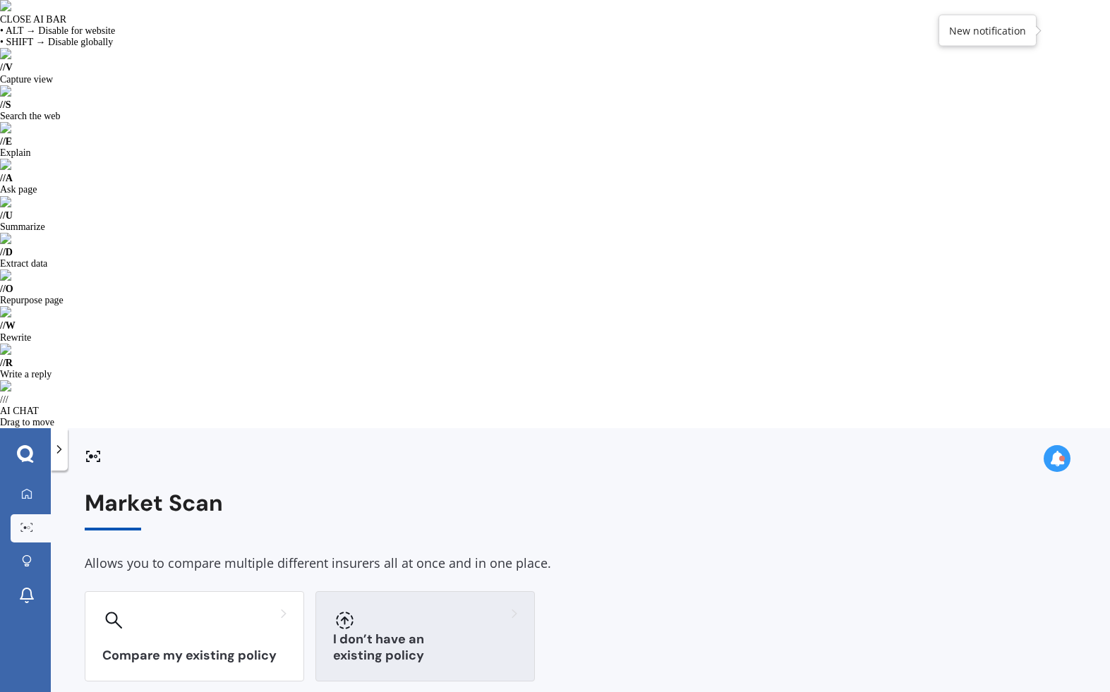
click at [424, 631] on h3 "I don’t have an existing policy" at bounding box center [425, 647] width 184 height 32
